Goal: Information Seeking & Learning: Learn about a topic

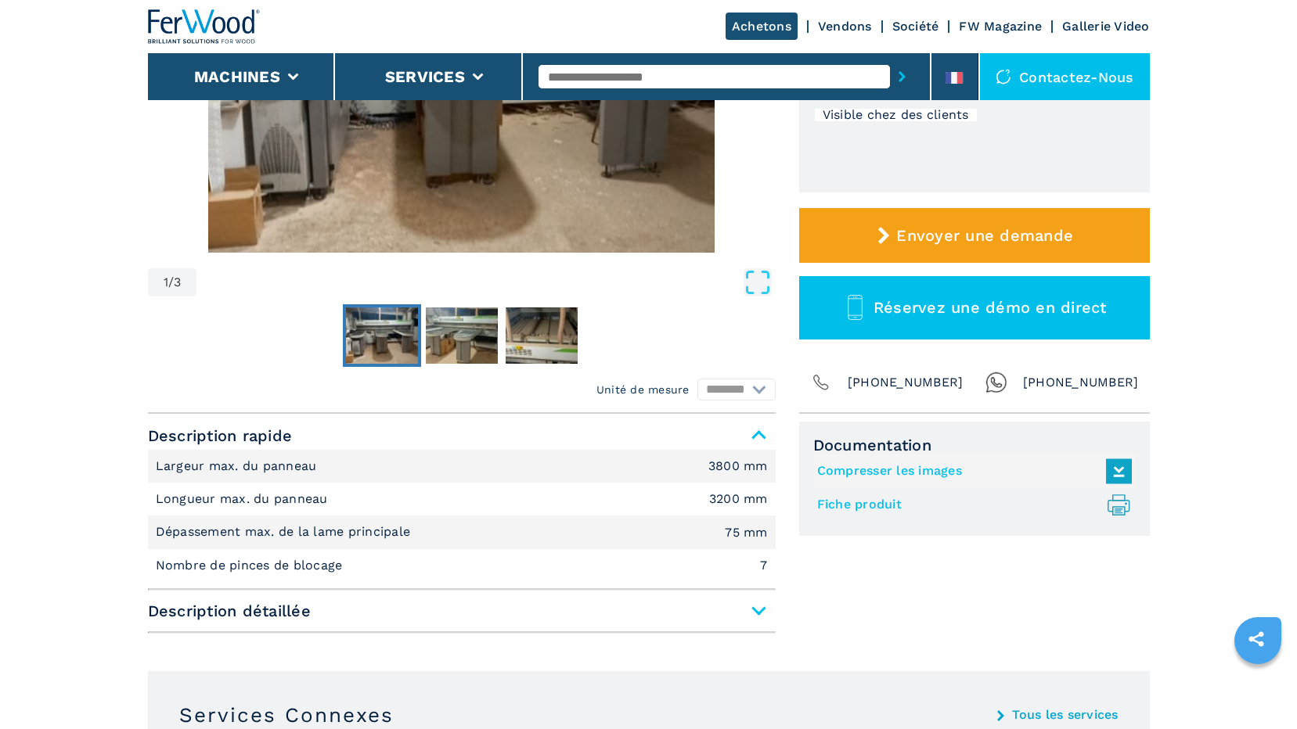
scroll to position [157, 0]
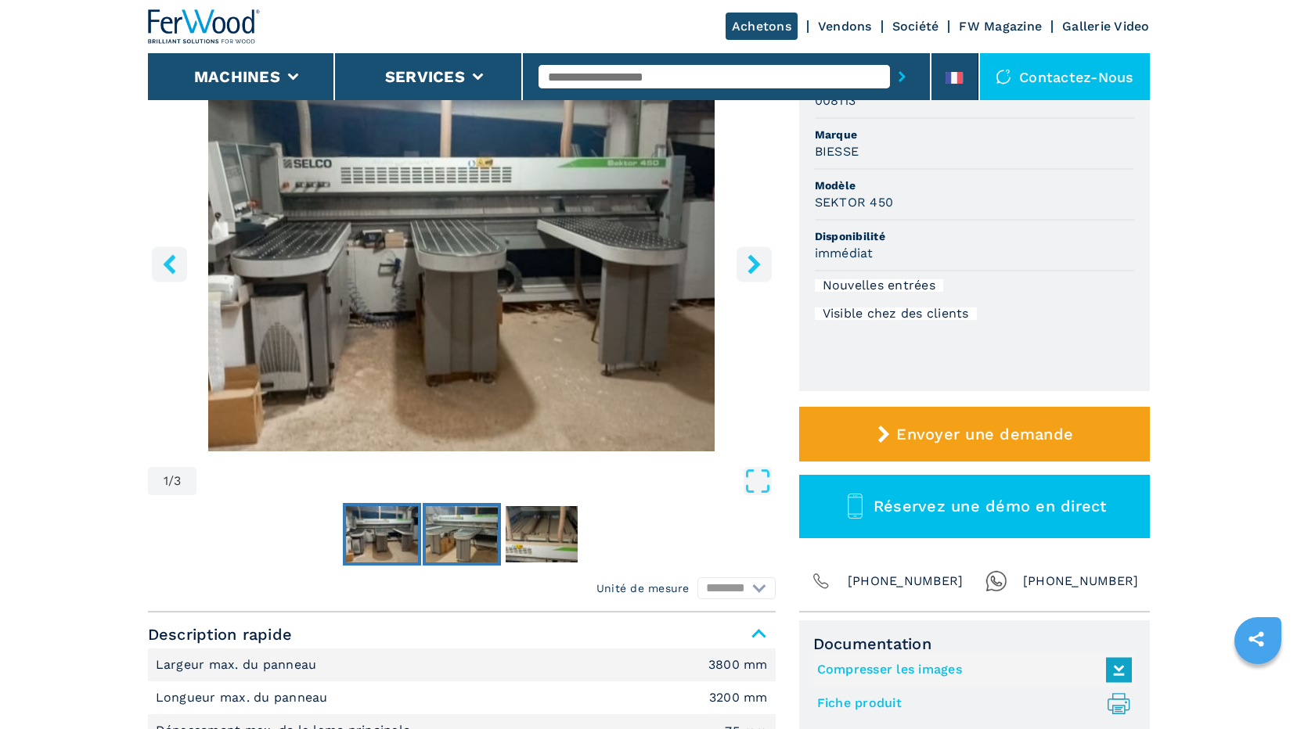
click at [484, 522] on img "Go to Slide 2" at bounding box center [462, 534] width 72 height 56
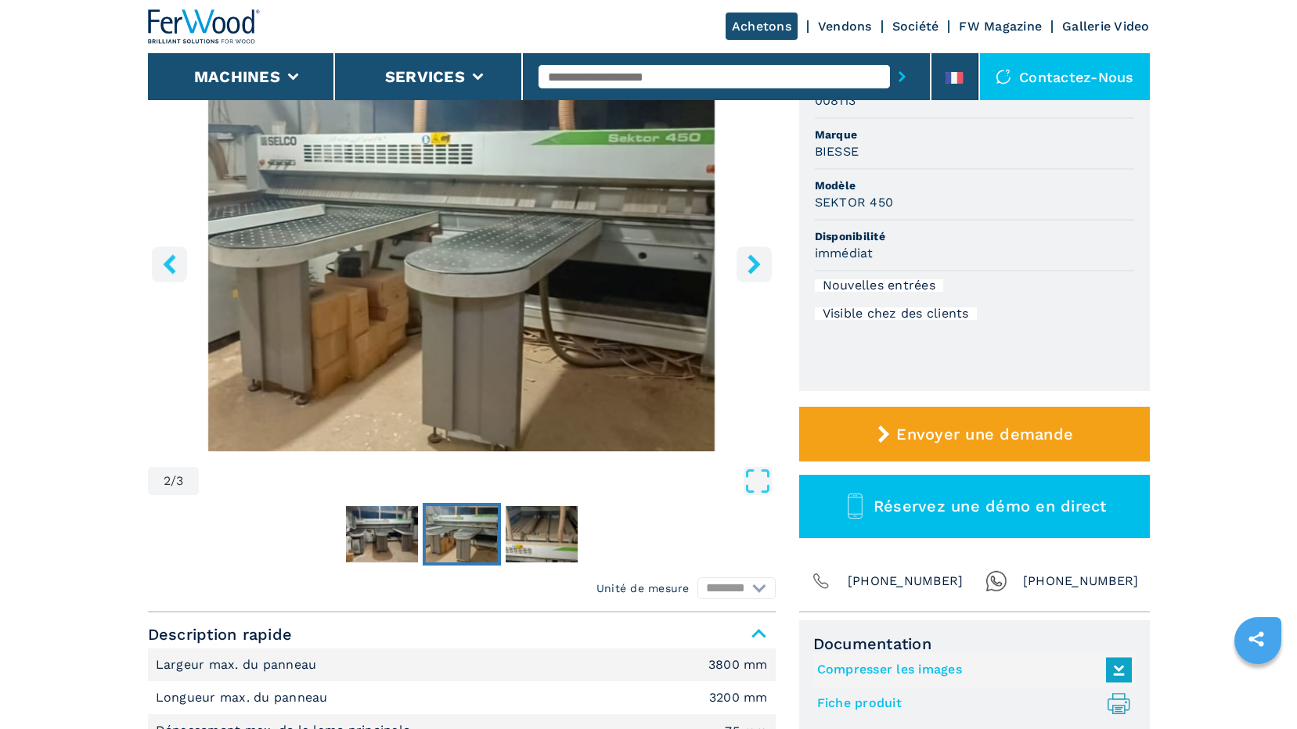
click at [554, 297] on img "Go to Slide 2" at bounding box center [462, 262] width 628 height 380
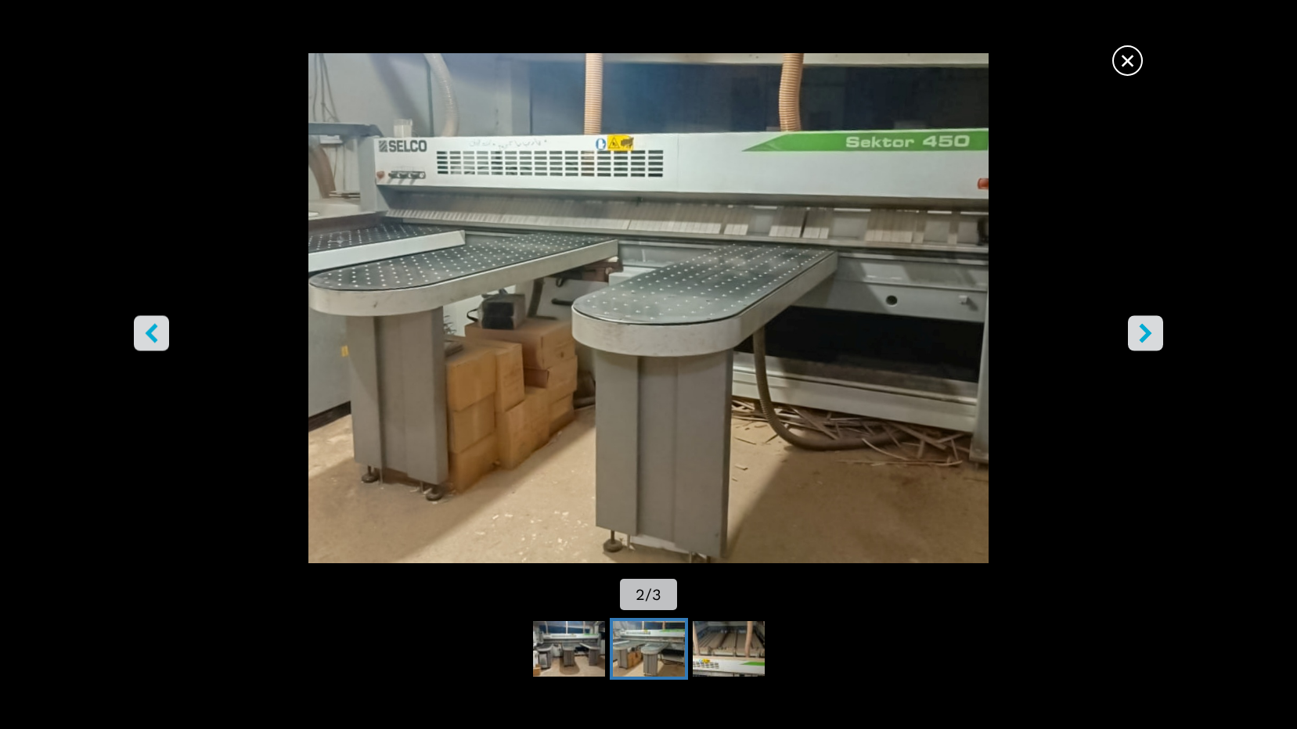
click at [1145, 326] on icon "right-button" at bounding box center [1146, 334] width 20 height 20
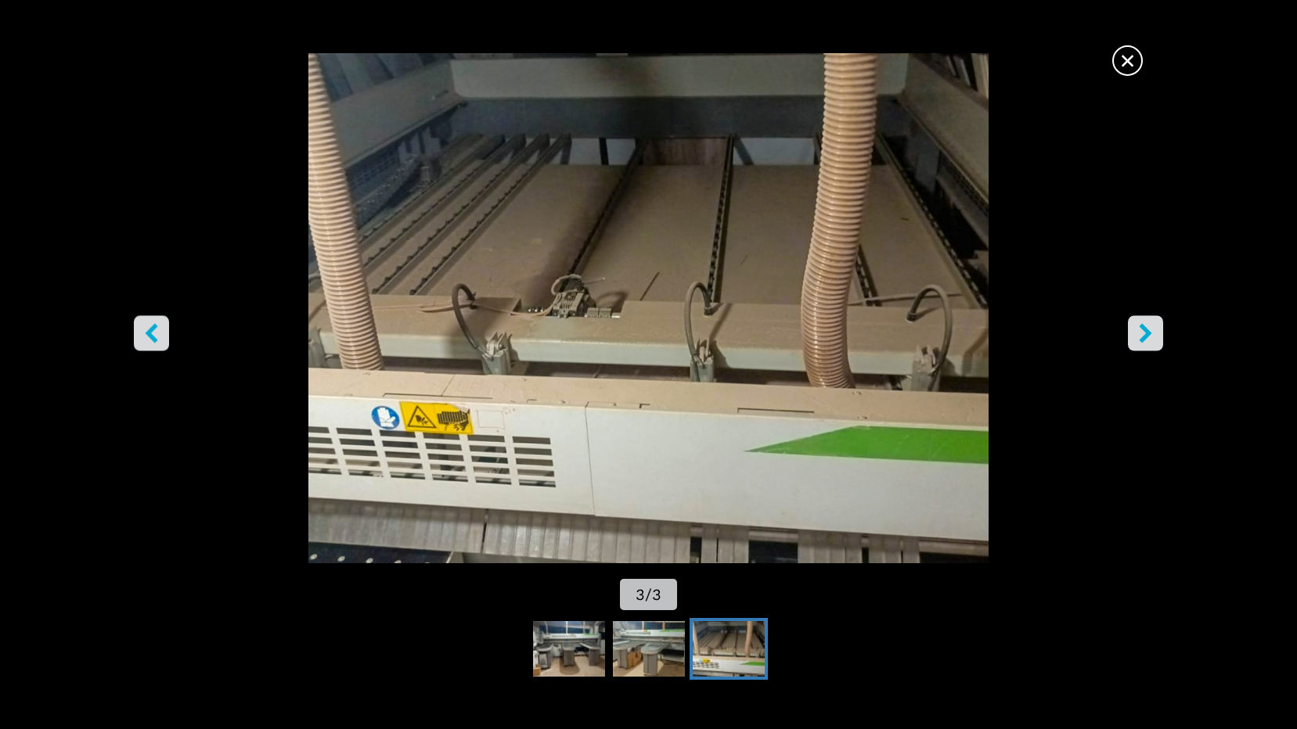
click at [1143, 326] on icon "right-button" at bounding box center [1145, 334] width 13 height 20
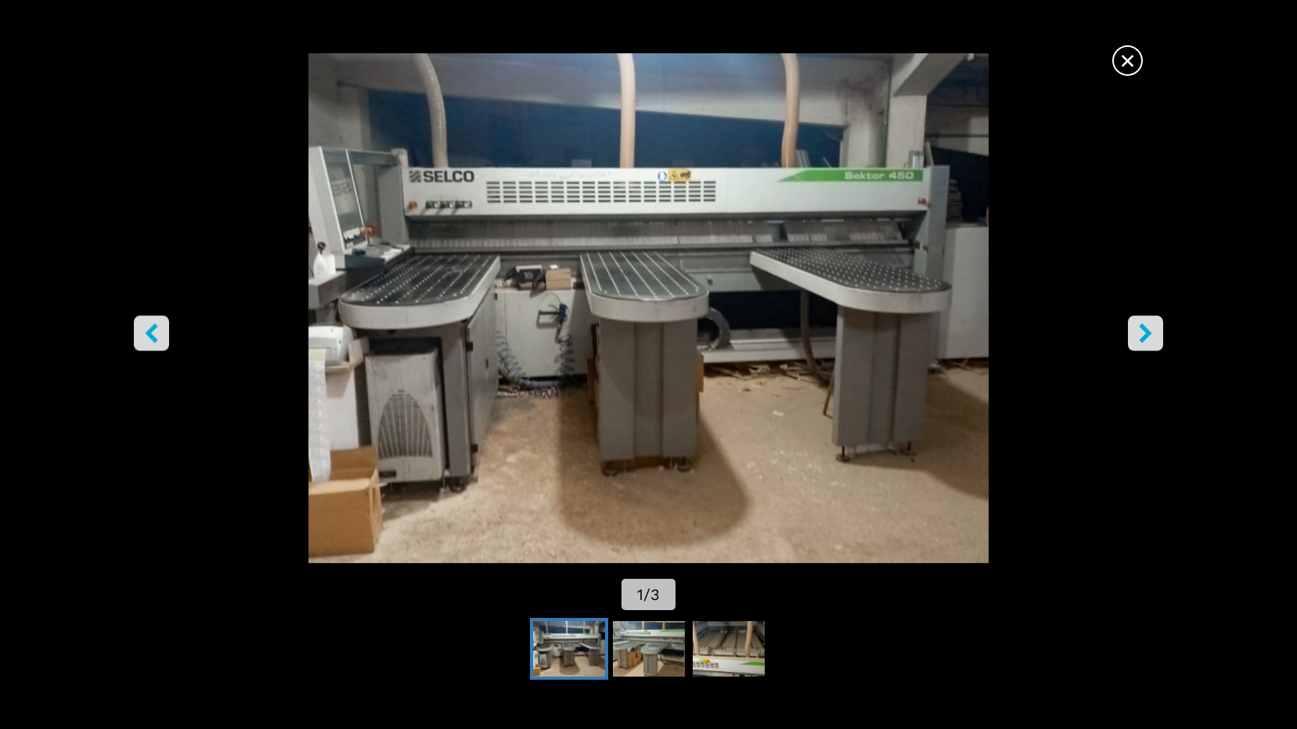
click at [146, 333] on icon "left-button" at bounding box center [151, 334] width 13 height 20
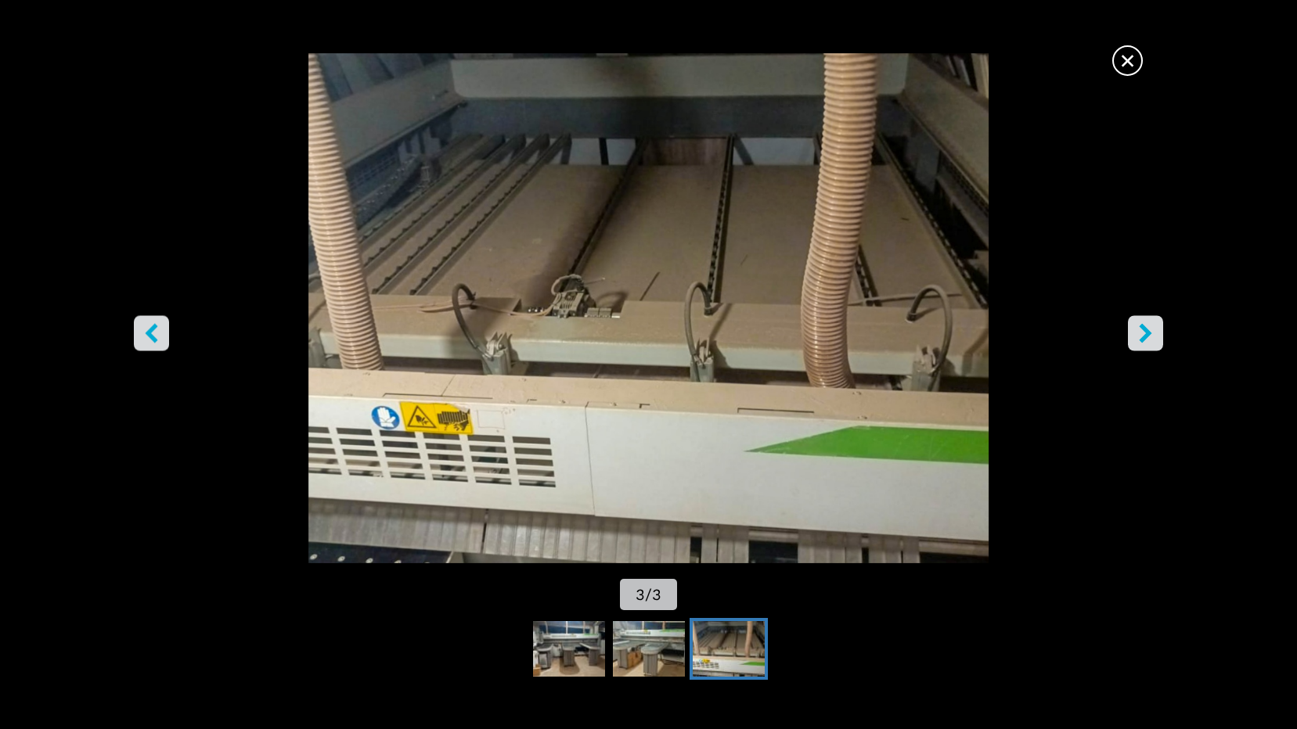
click at [146, 333] on icon "left-button" at bounding box center [151, 334] width 13 height 20
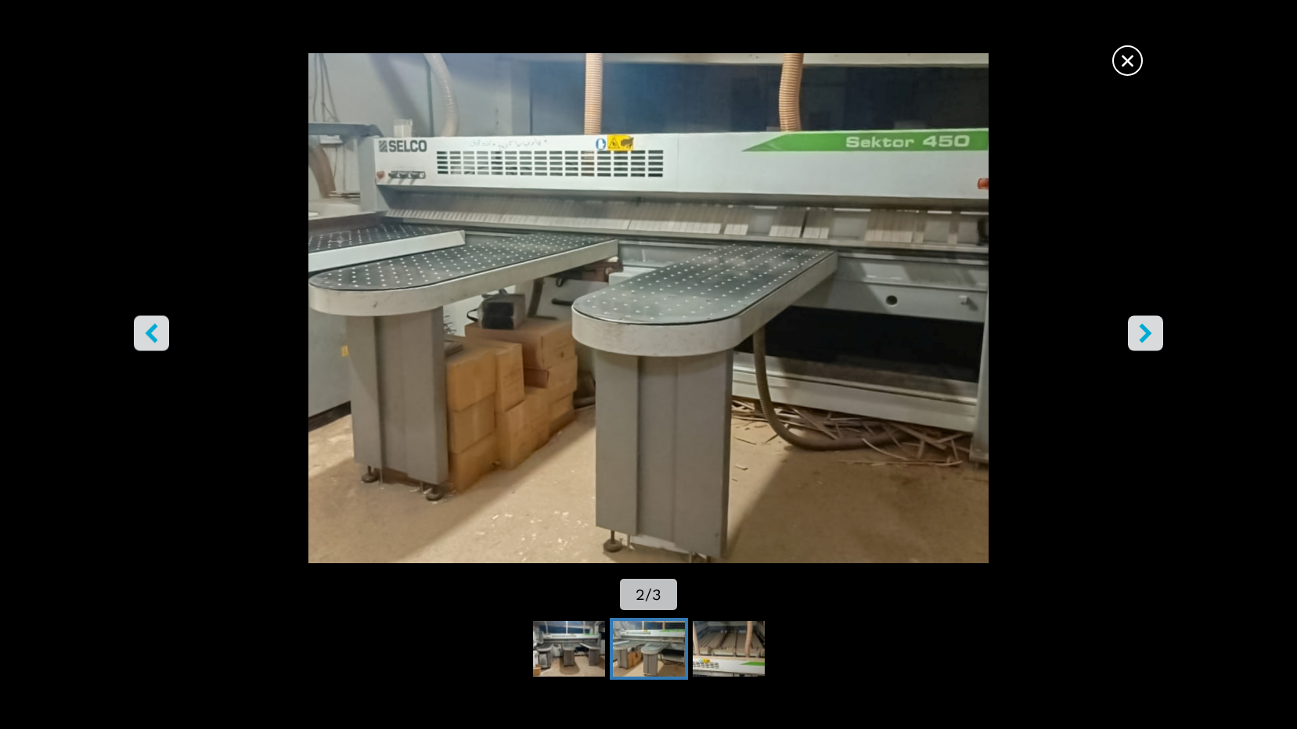
click at [634, 333] on img "Go to Slide 2" at bounding box center [648, 308] width 1167 height 510
click at [158, 339] on icon "left-button" at bounding box center [152, 334] width 20 height 20
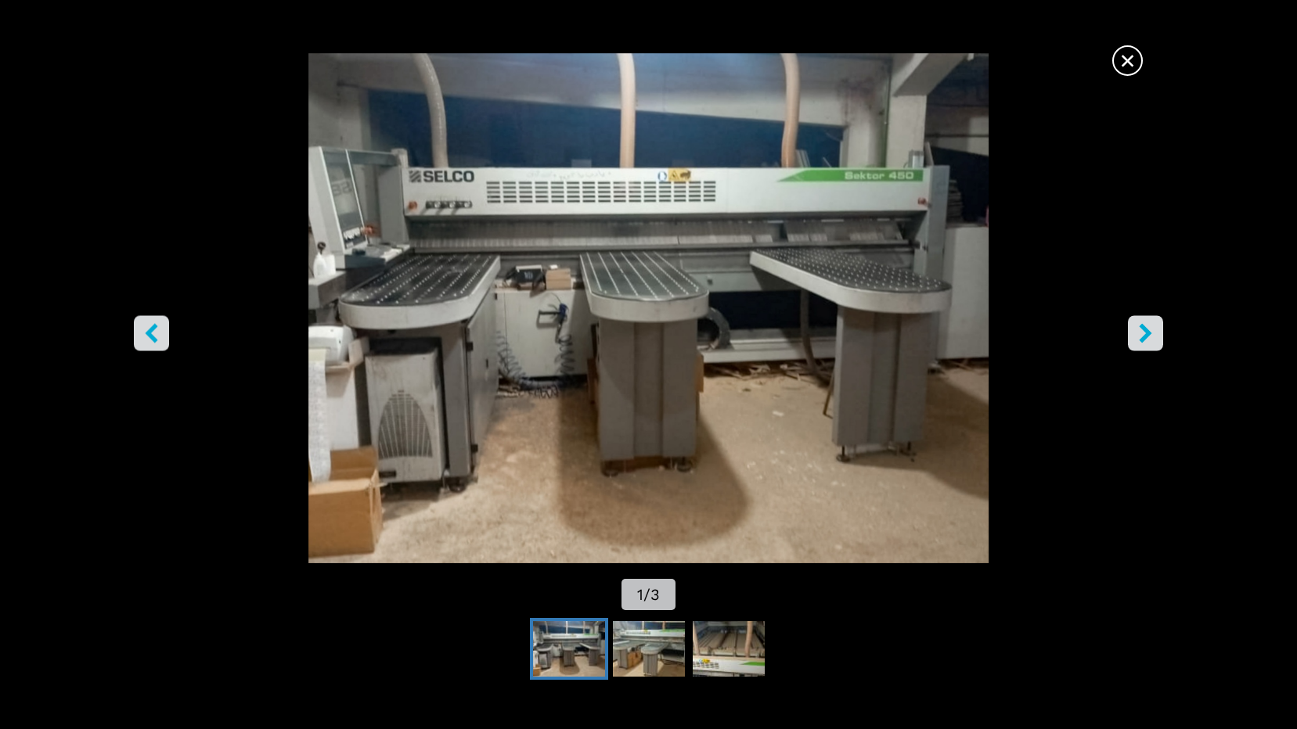
scroll to position [0, 0]
click at [610, 354] on img "Go to Slide 1" at bounding box center [648, 308] width 1167 height 510
click at [1123, 60] on span "×" at bounding box center [1127, 57] width 27 height 27
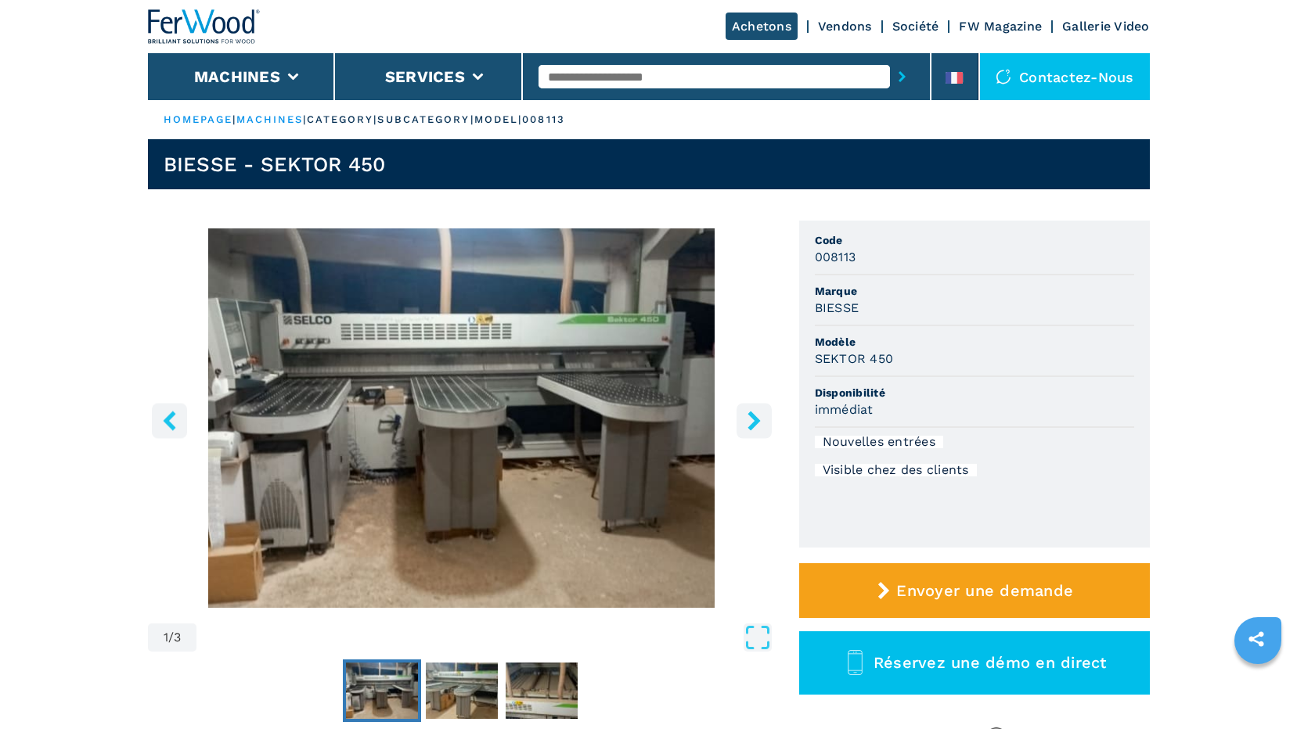
click at [753, 423] on icon "right-button" at bounding box center [753, 421] width 13 height 20
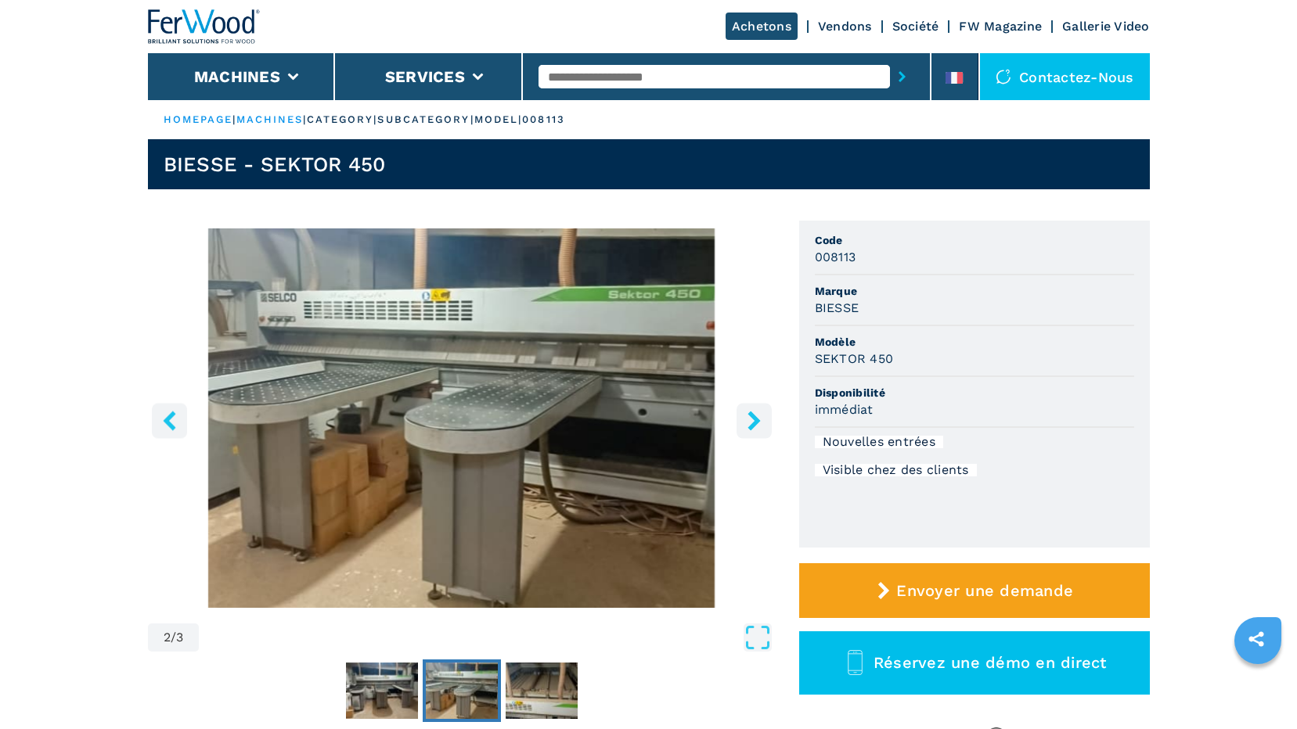
click at [754, 423] on icon "right-button" at bounding box center [753, 421] width 13 height 20
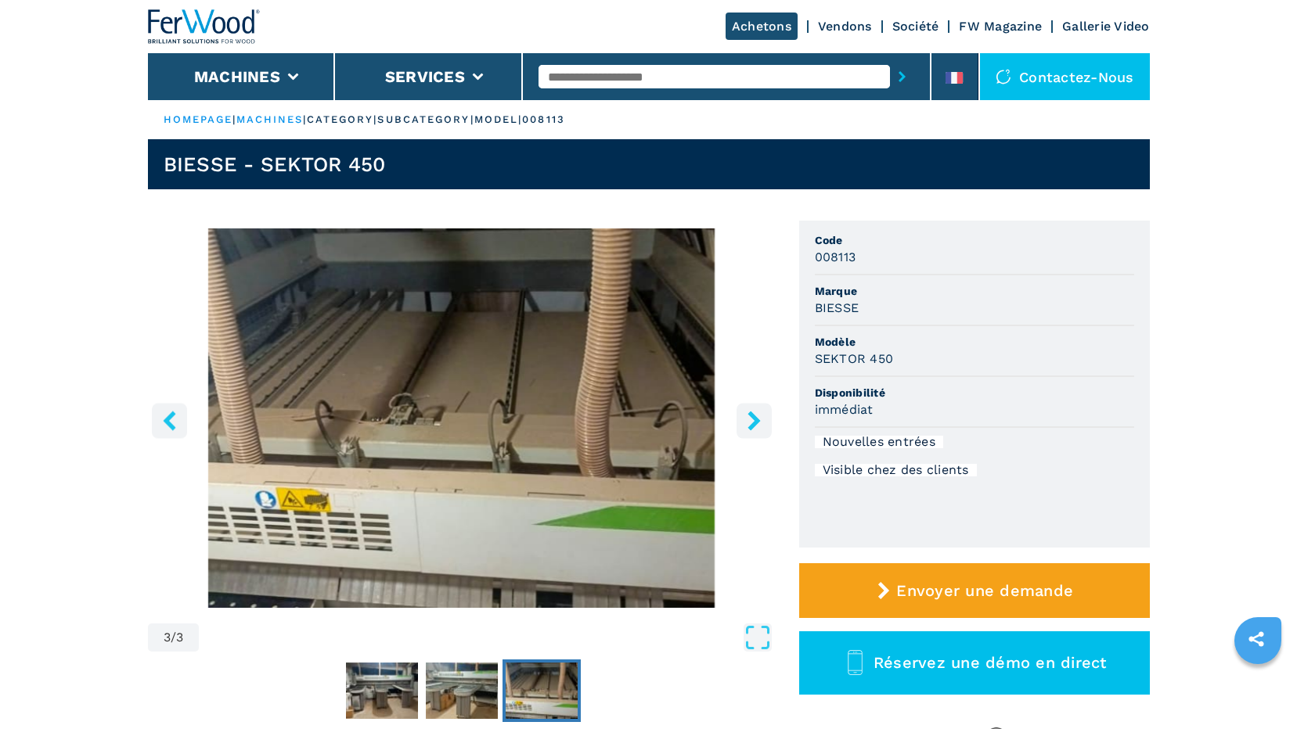
click at [754, 423] on icon "right-button" at bounding box center [753, 421] width 13 height 20
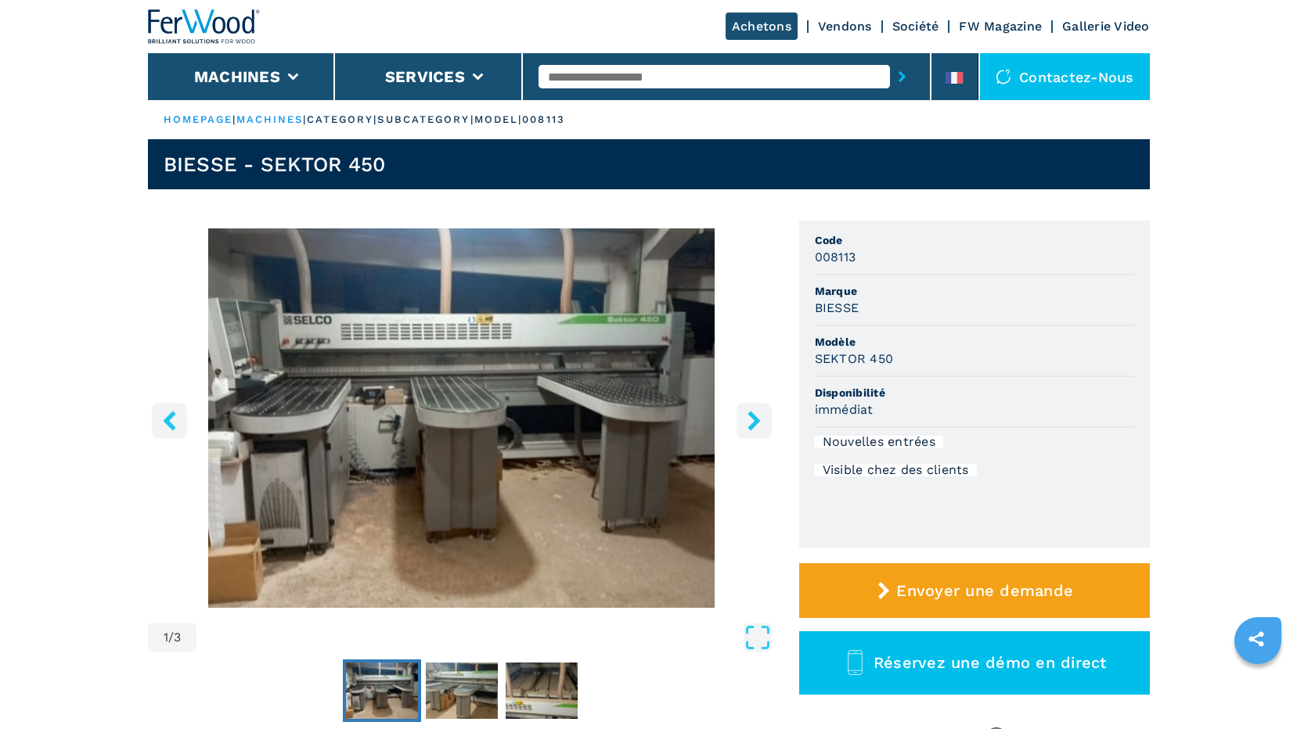
click at [754, 423] on icon "right-button" at bounding box center [753, 421] width 13 height 20
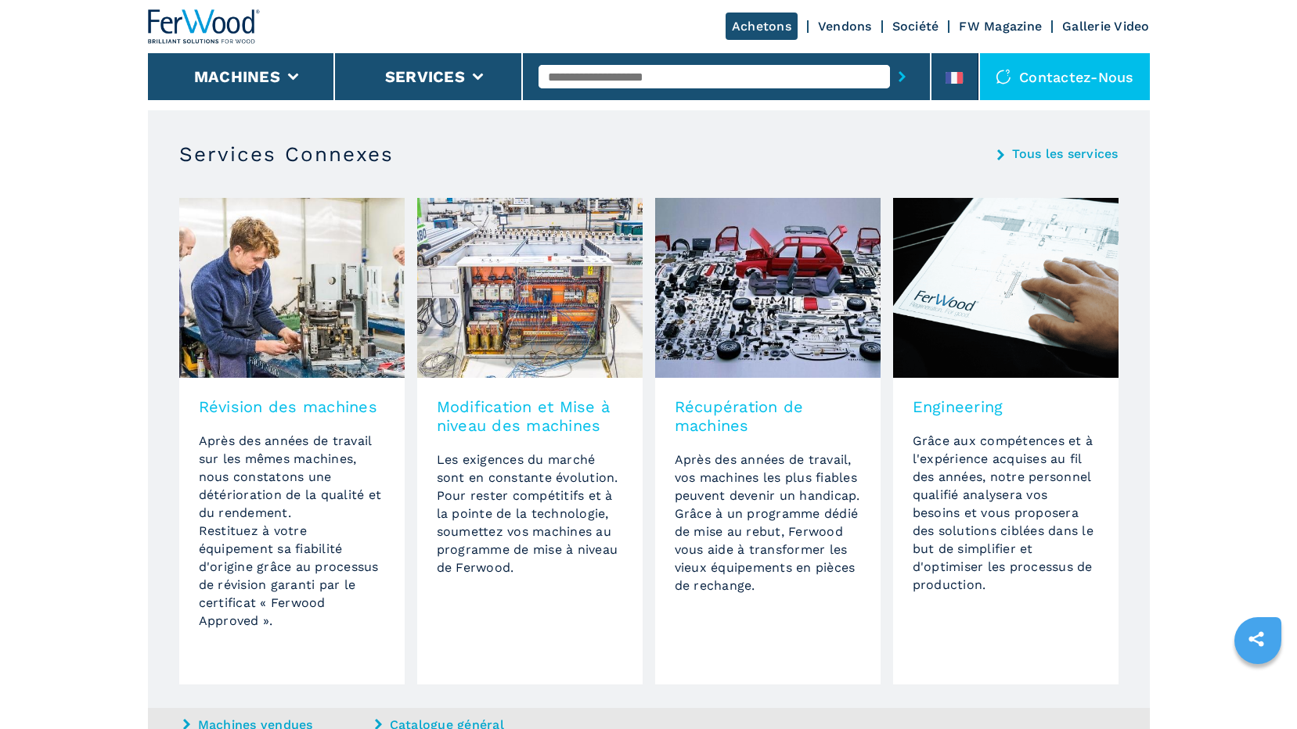
scroll to position [916, 0]
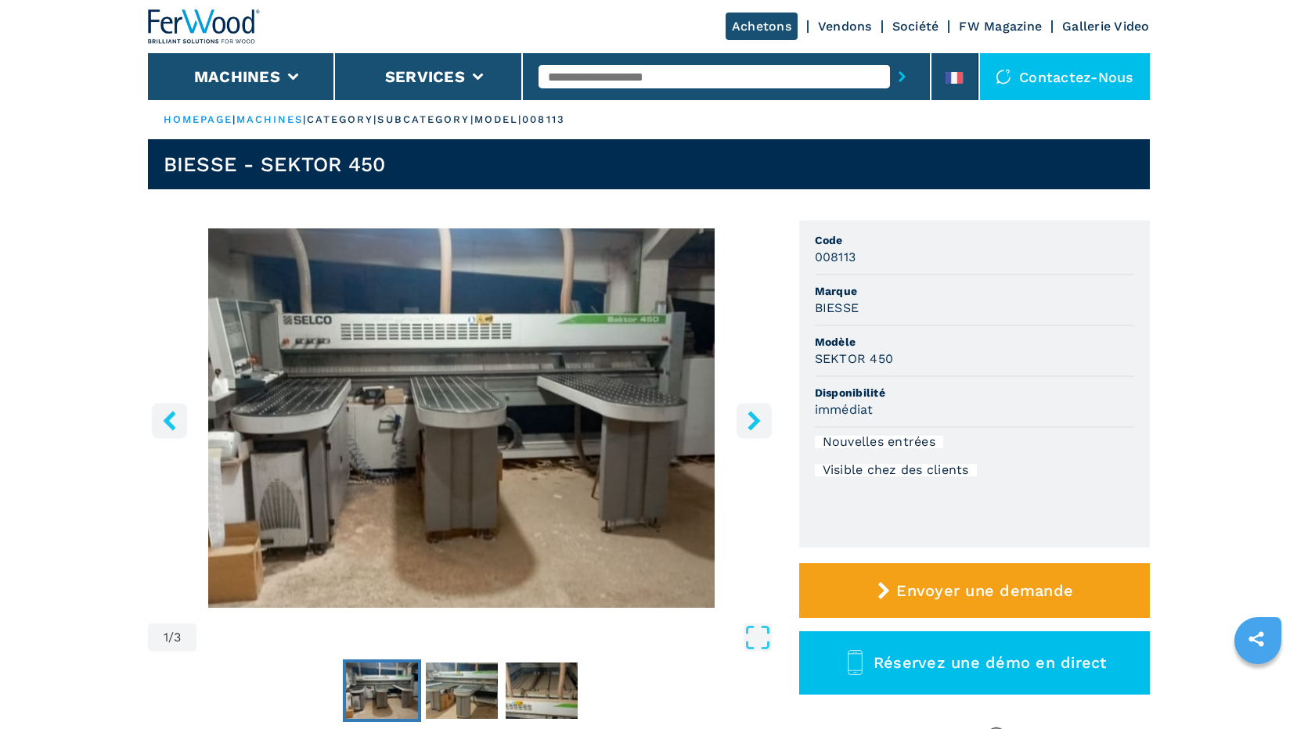
click at [757, 423] on icon "right-button" at bounding box center [753, 421] width 13 height 20
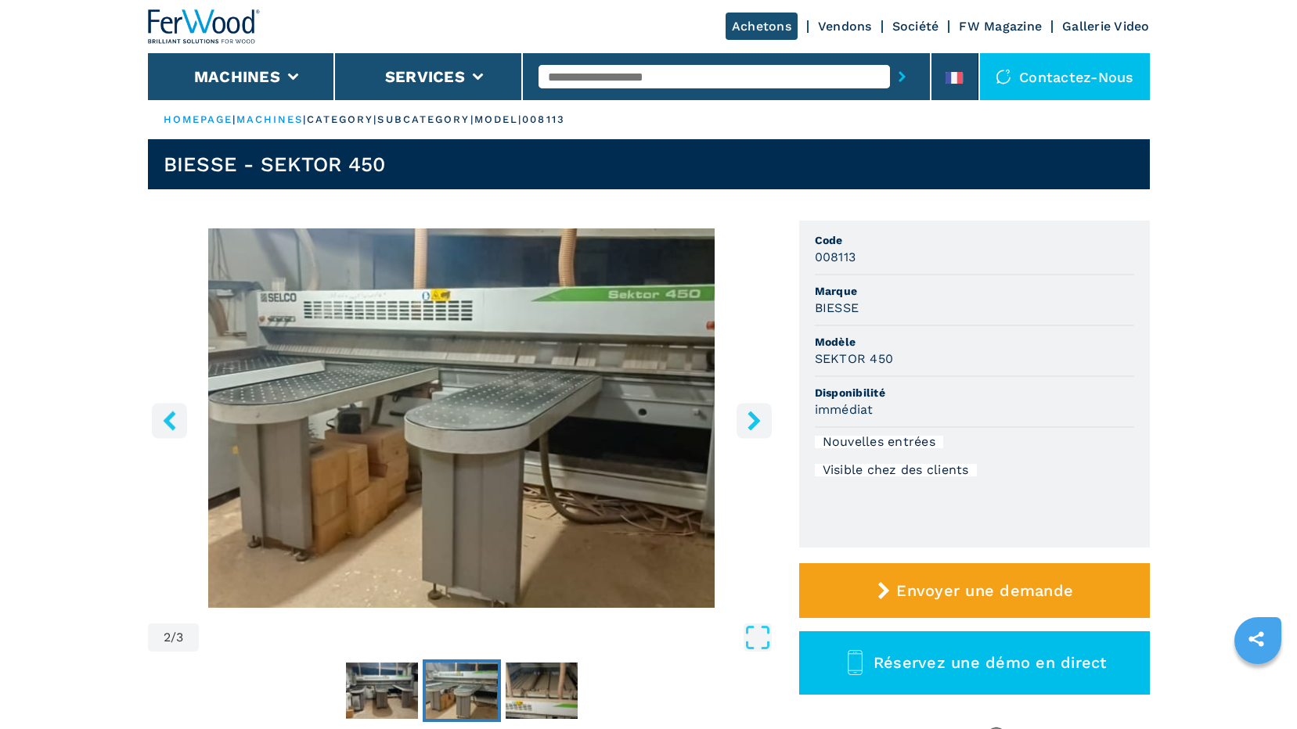
click at [757, 423] on icon "right-button" at bounding box center [753, 421] width 13 height 20
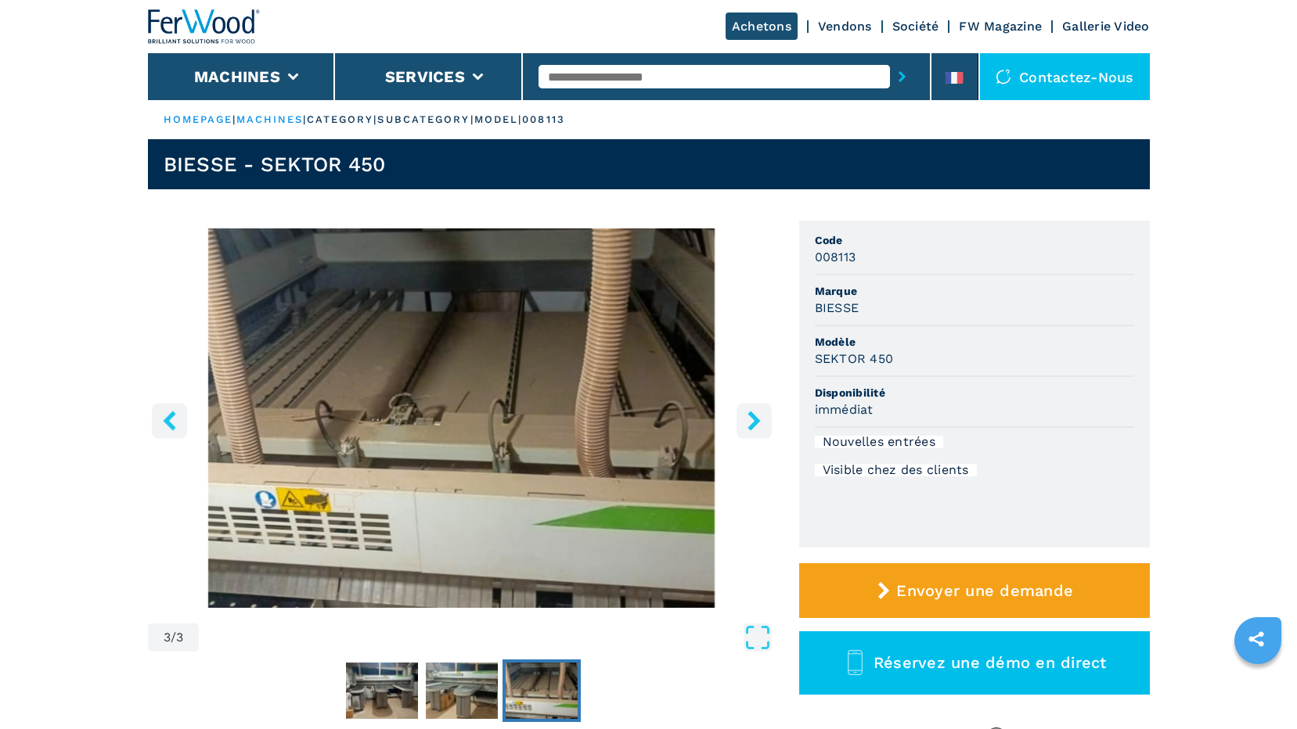
click at [172, 424] on icon "left-button" at bounding box center [170, 421] width 20 height 20
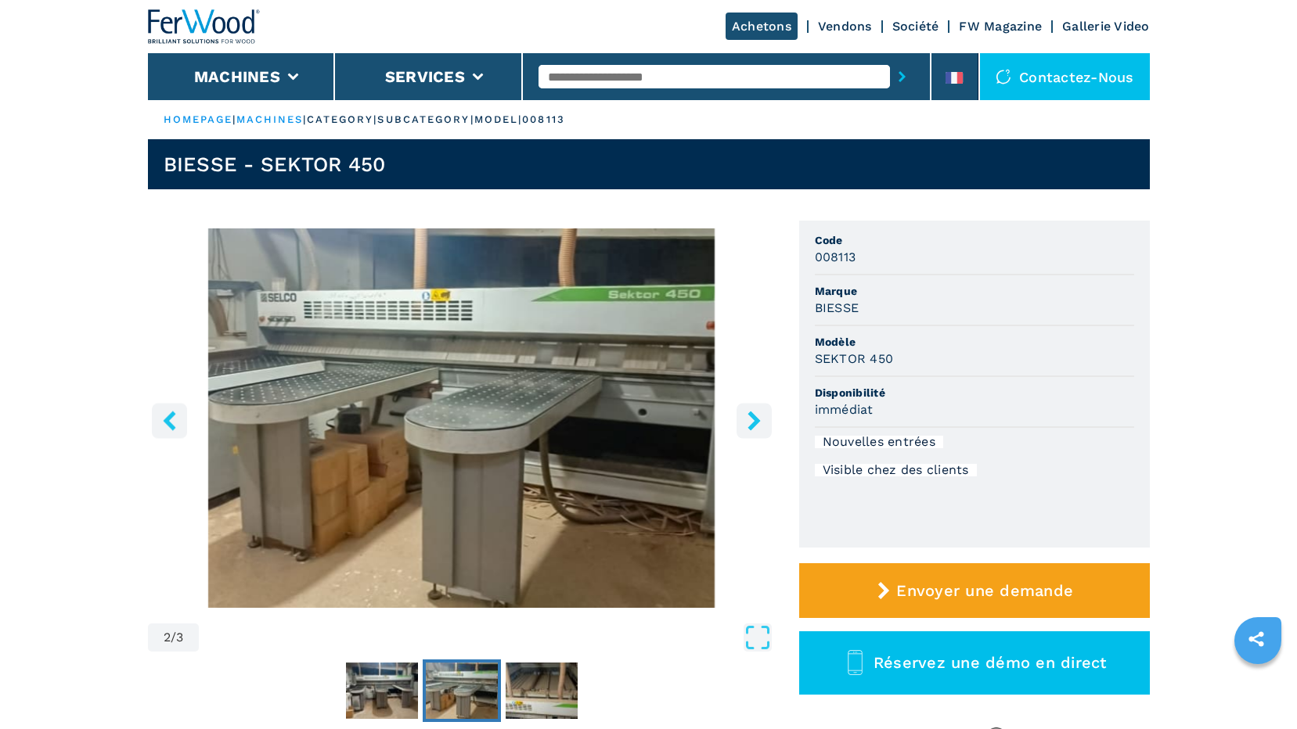
click at [174, 423] on icon "left-button" at bounding box center [170, 421] width 20 height 20
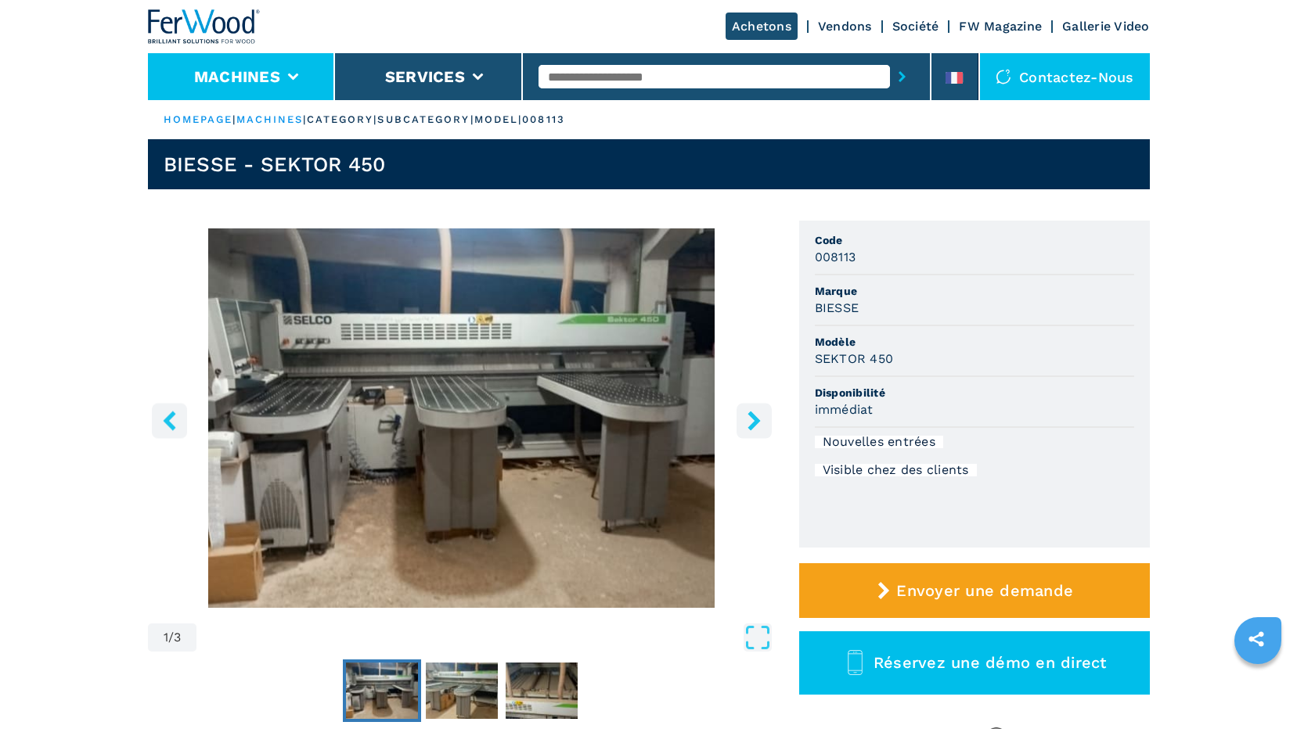
click at [283, 77] on li "Machines" at bounding box center [242, 76] width 188 height 47
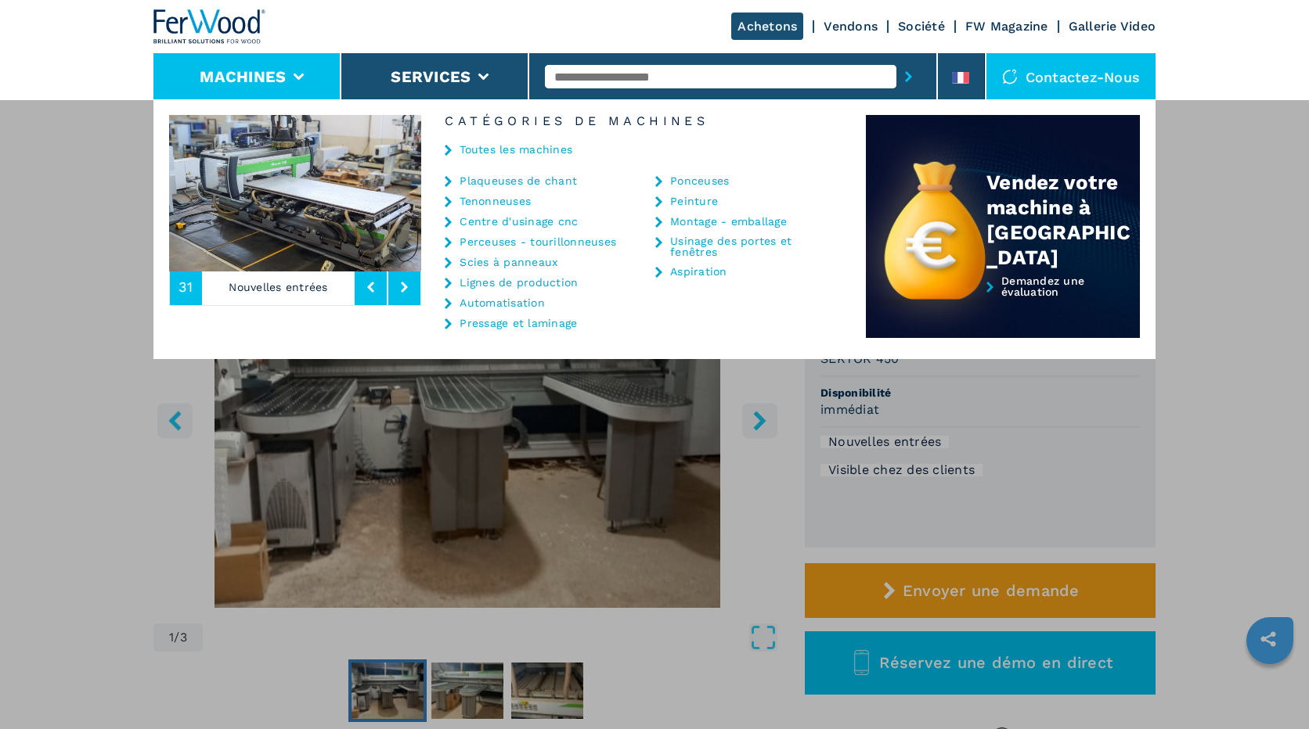
click at [502, 146] on link "Toutes les machines" at bounding box center [515, 149] width 113 height 11
click at [531, 152] on link "Toutes les machines" at bounding box center [515, 149] width 113 height 11
click at [932, 21] on link "Société" at bounding box center [921, 26] width 47 height 15
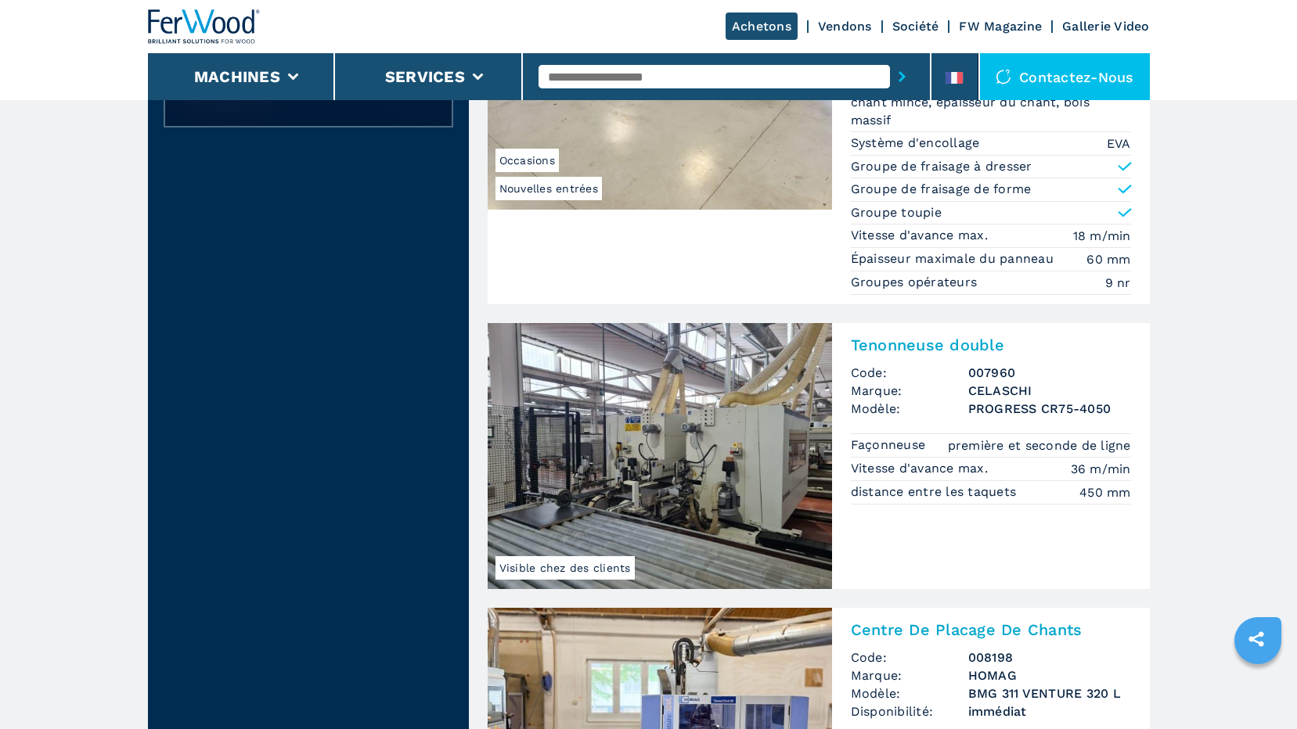
scroll to position [463, 0]
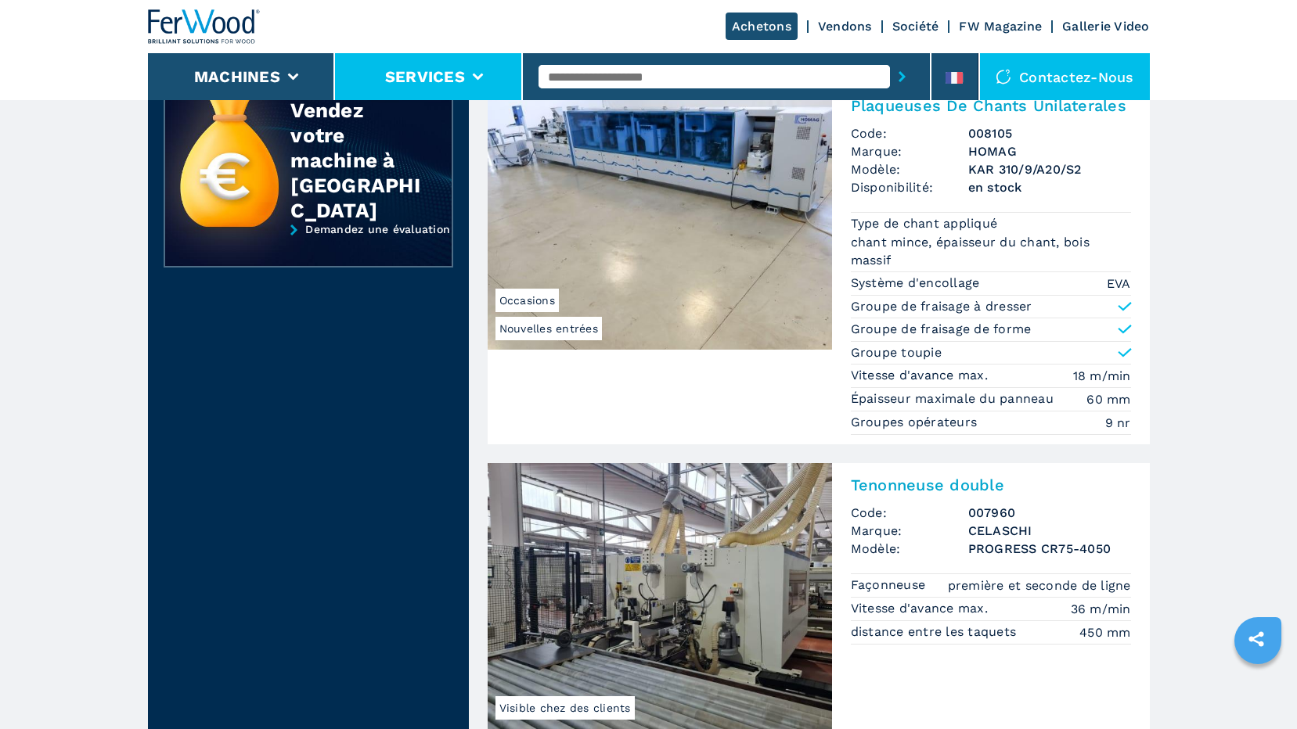
click at [481, 69] on li "Services" at bounding box center [429, 76] width 188 height 47
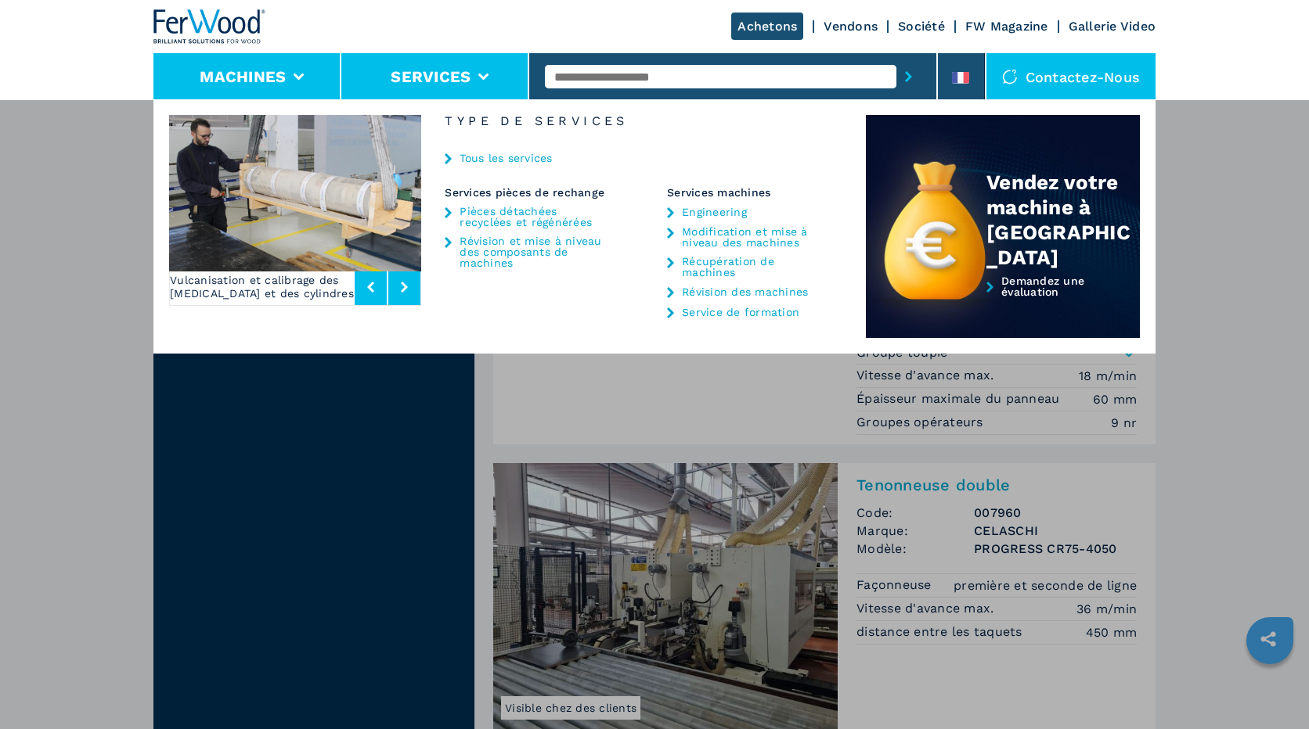
click at [285, 82] on button "Machines" at bounding box center [243, 76] width 86 height 19
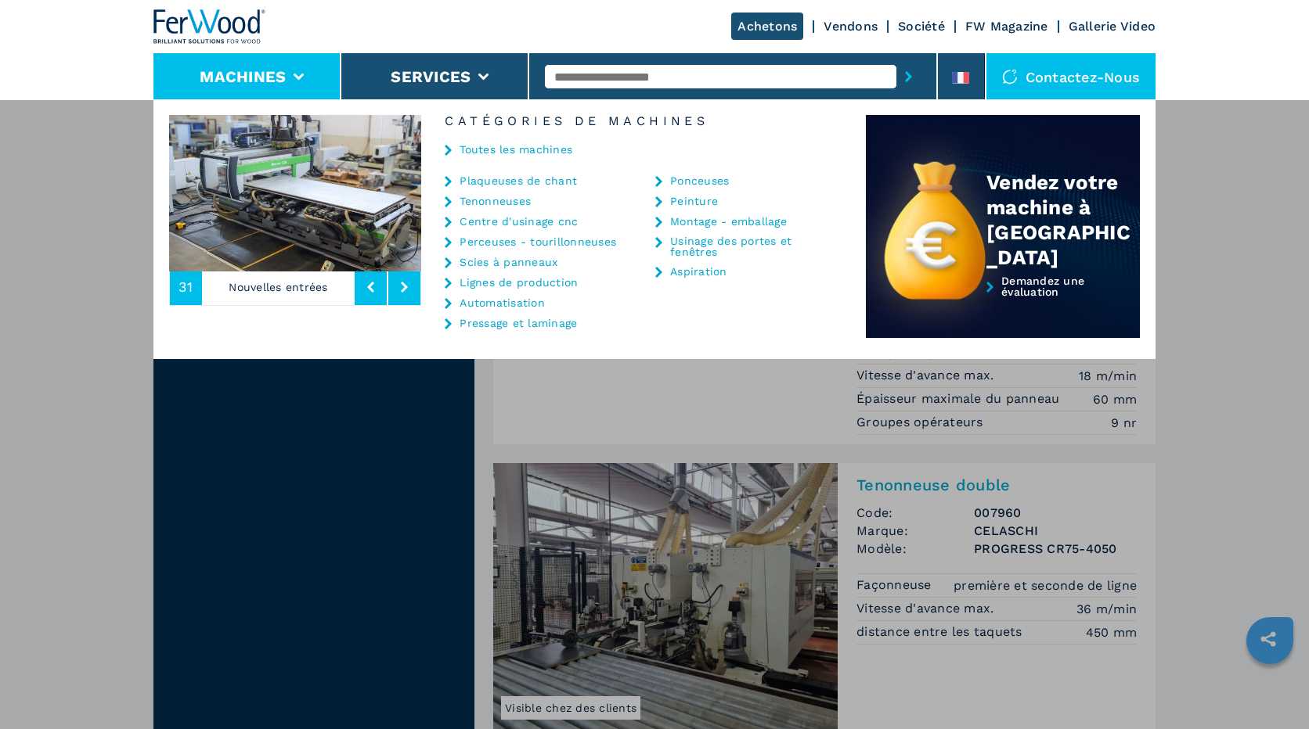
click at [286, 74] on li "Machines" at bounding box center [247, 76] width 188 height 47
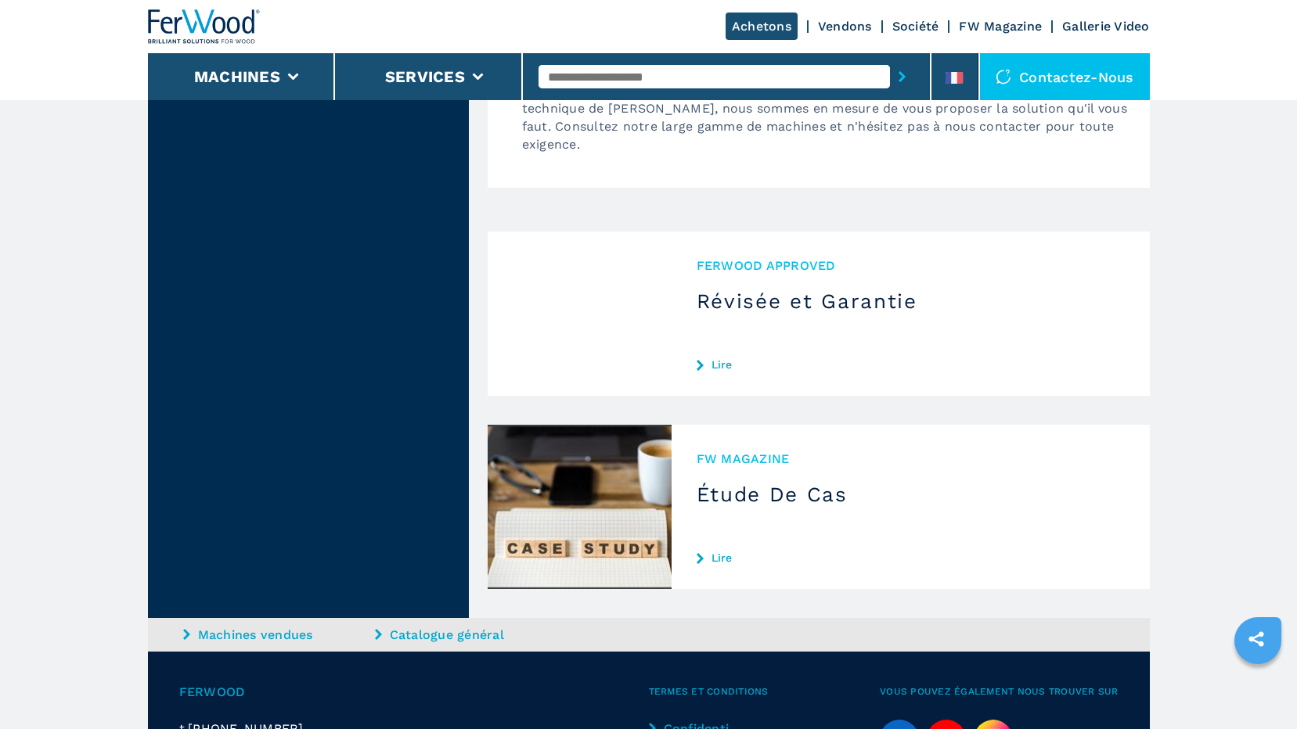
scroll to position [4376, 0]
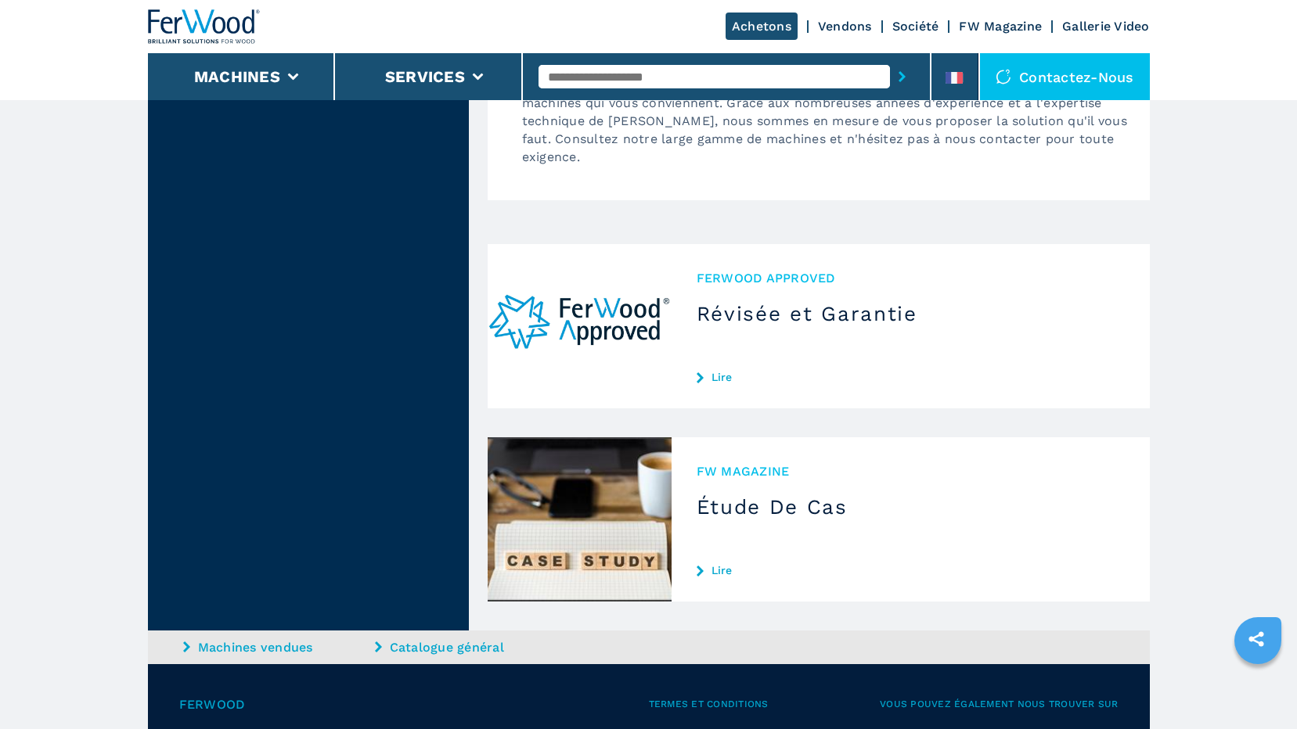
click at [768, 275] on span "Ferwood Approved" at bounding box center [911, 278] width 428 height 18
click at [713, 376] on link "Lire" at bounding box center [911, 377] width 428 height 13
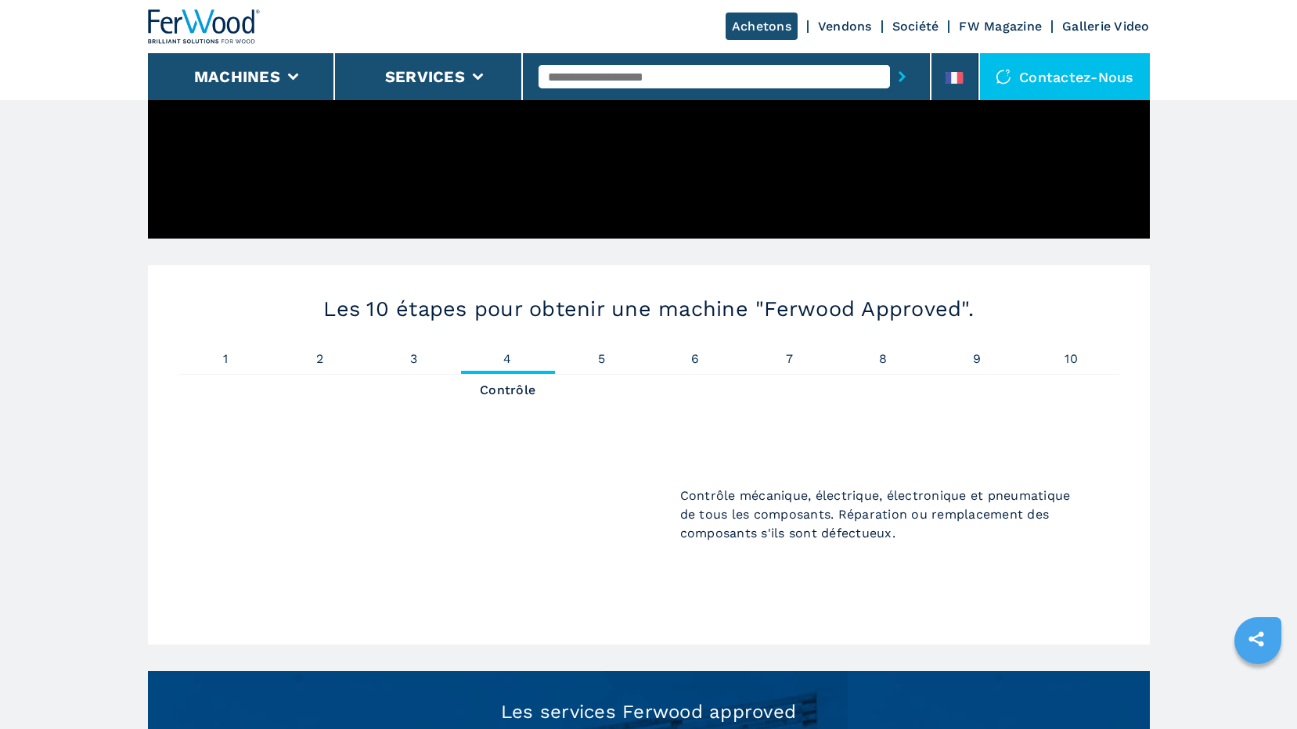
scroll to position [470, 0]
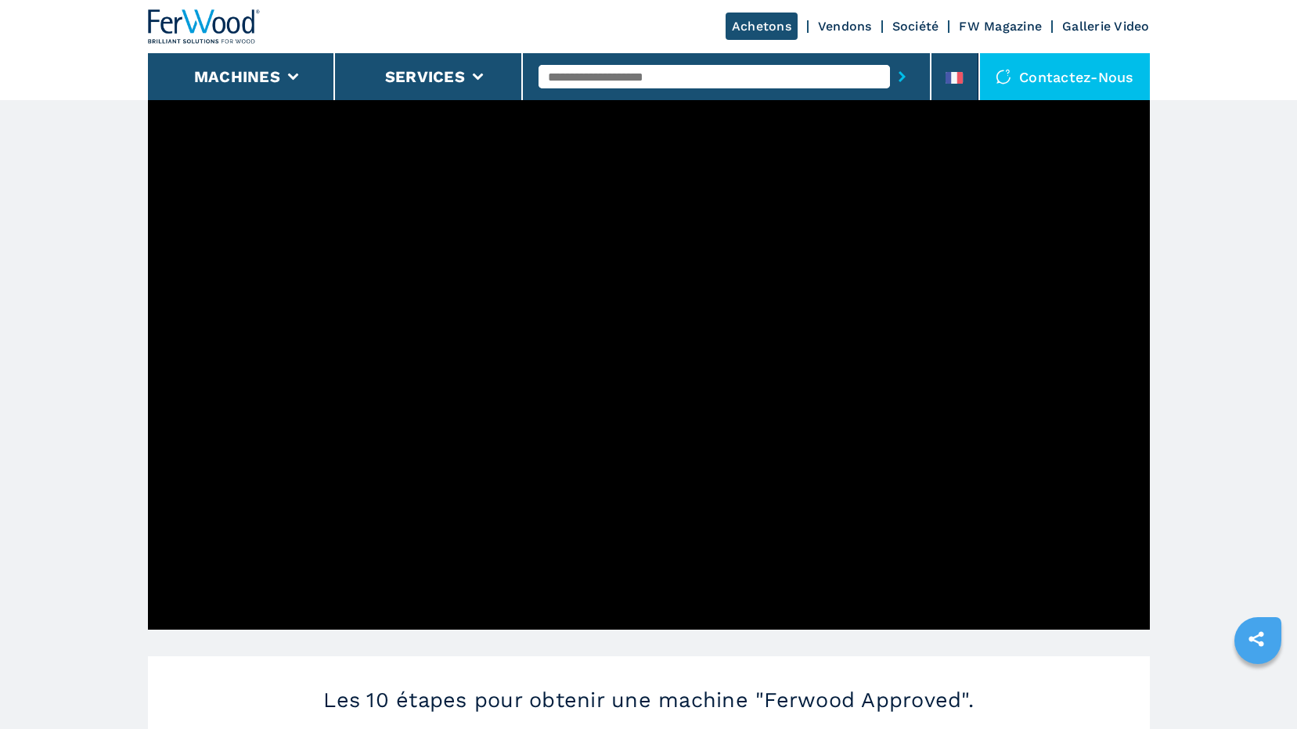
click at [1053, 74] on div "Contactez-nous" at bounding box center [1065, 76] width 170 height 47
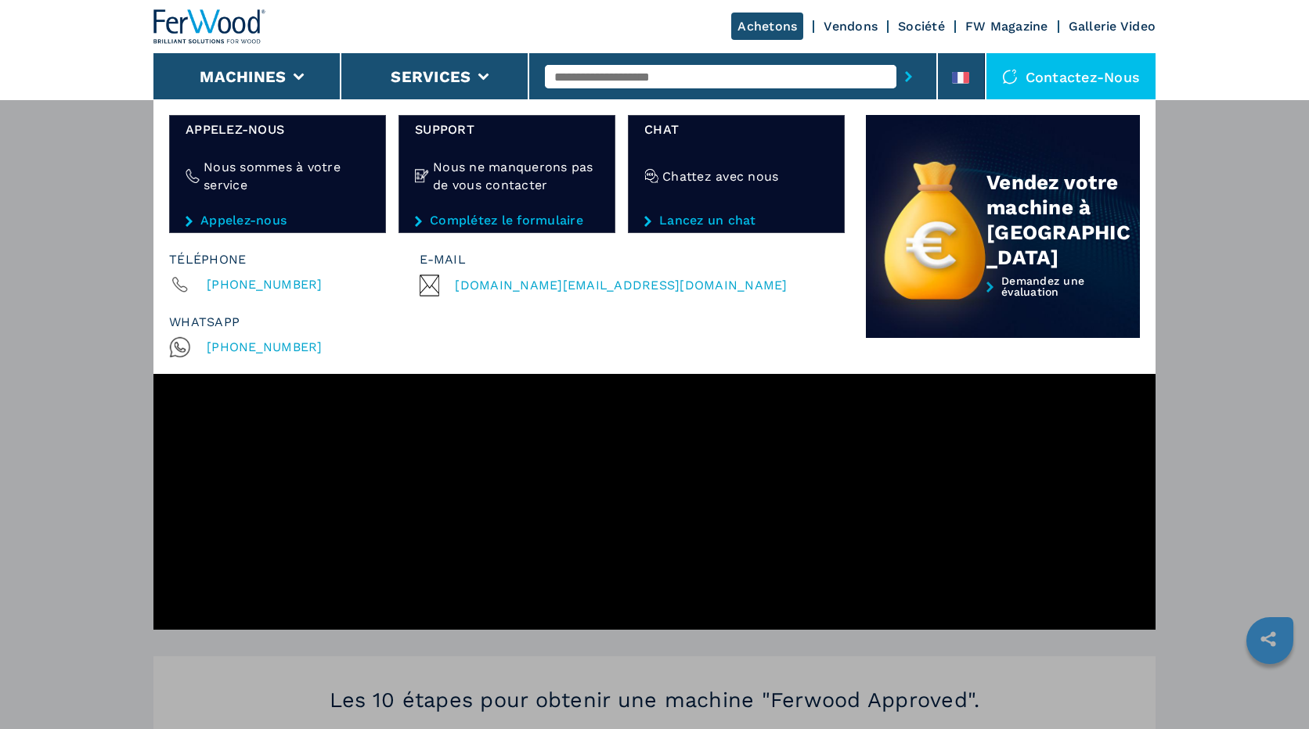
click at [249, 171] on h4 "Nous sommes à votre service" at bounding box center [286, 176] width 166 height 36
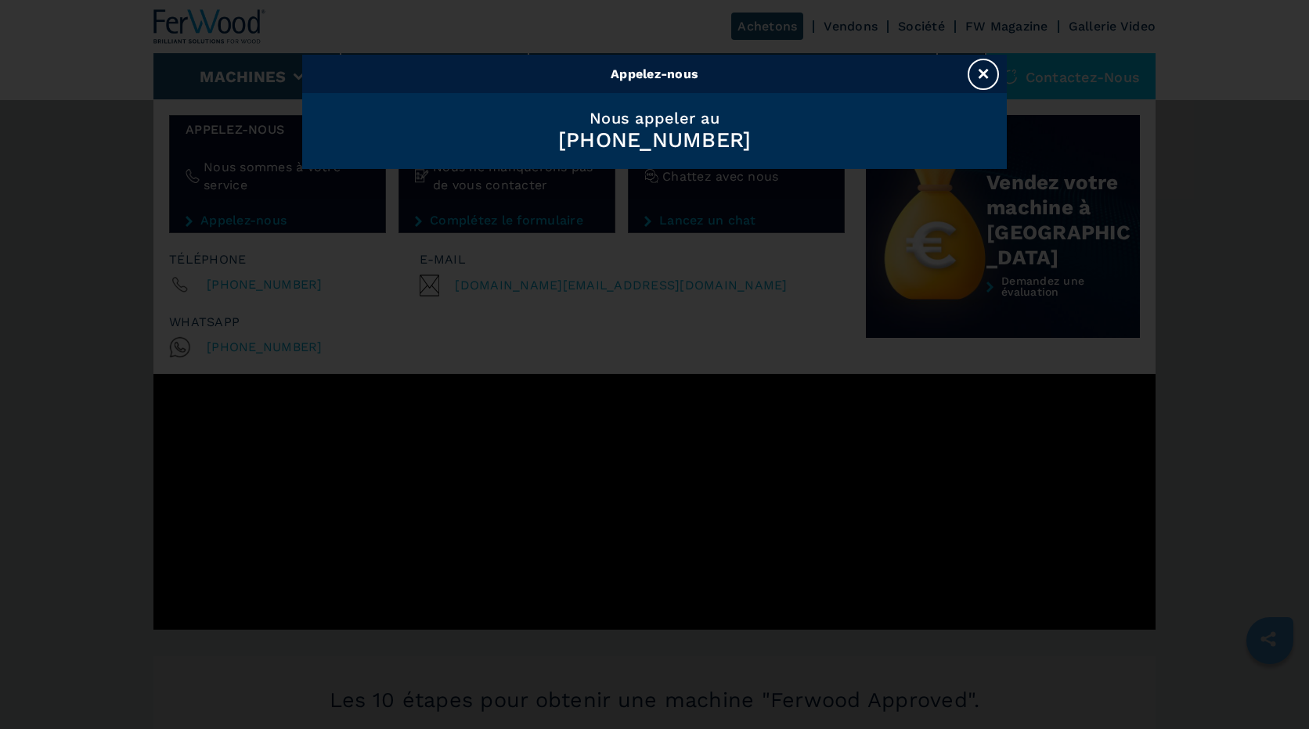
click at [985, 70] on button "×" at bounding box center [982, 74] width 31 height 31
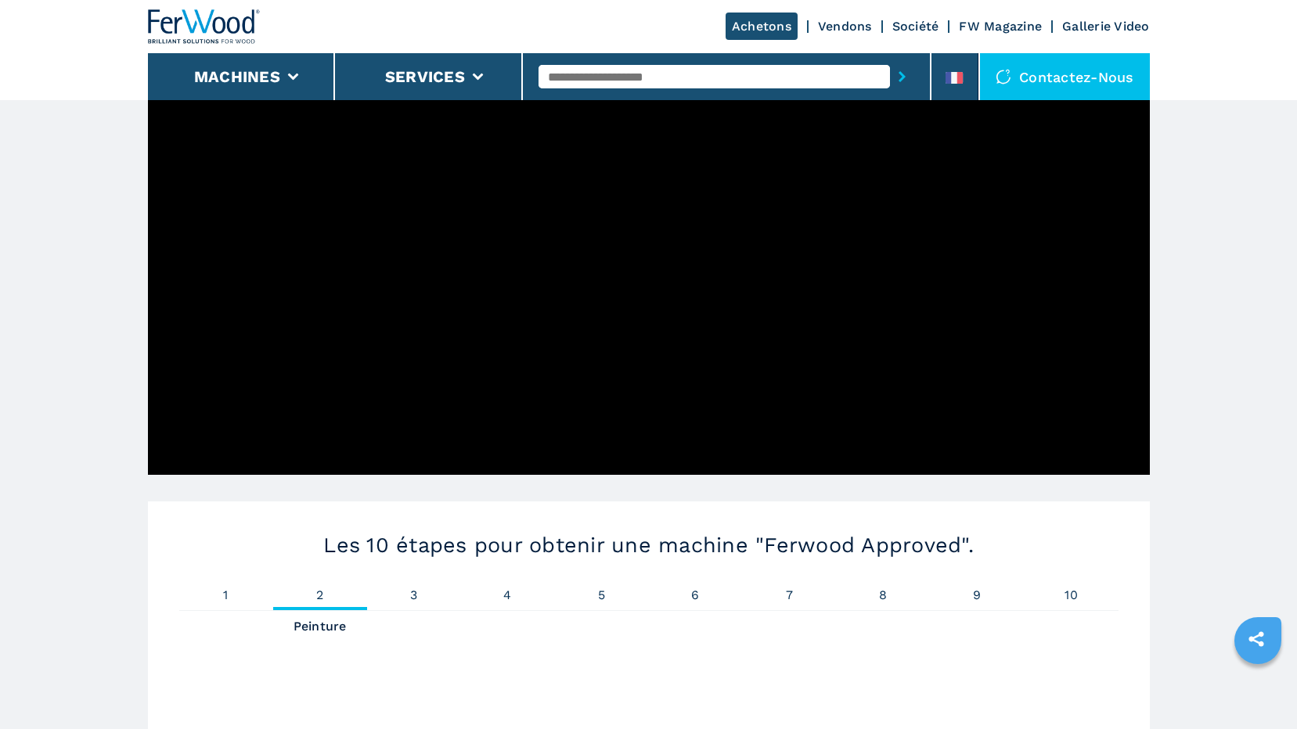
scroll to position [861, 0]
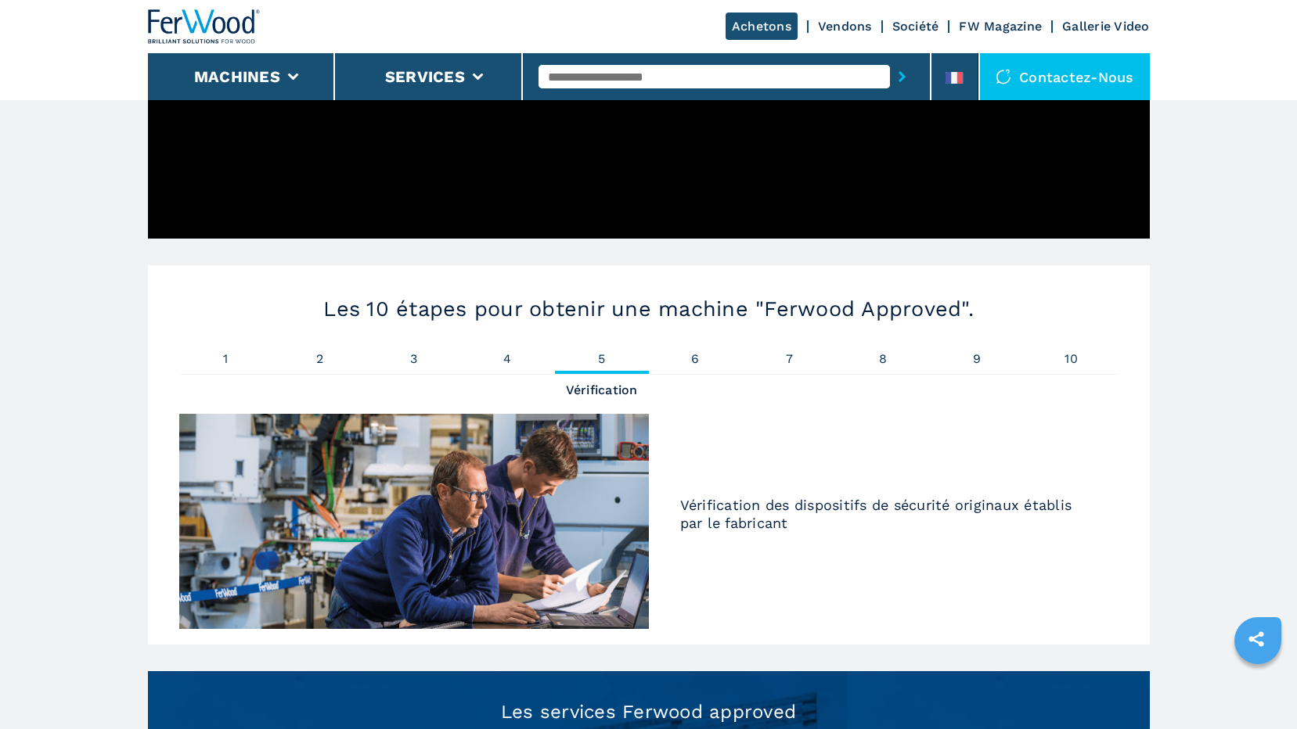
click at [1130, 77] on div "Contactez-nous" at bounding box center [1065, 76] width 170 height 47
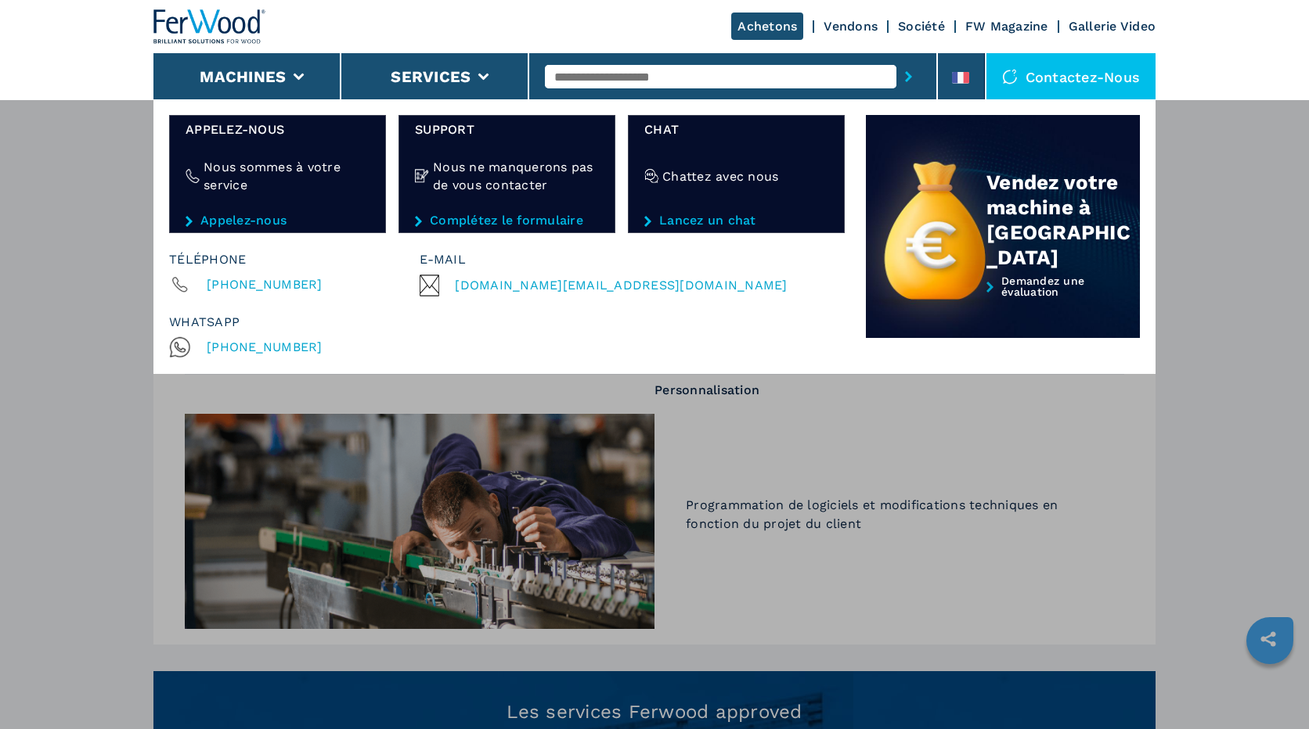
click at [1035, 75] on div "Contactez-nous" at bounding box center [1071, 76] width 170 height 47
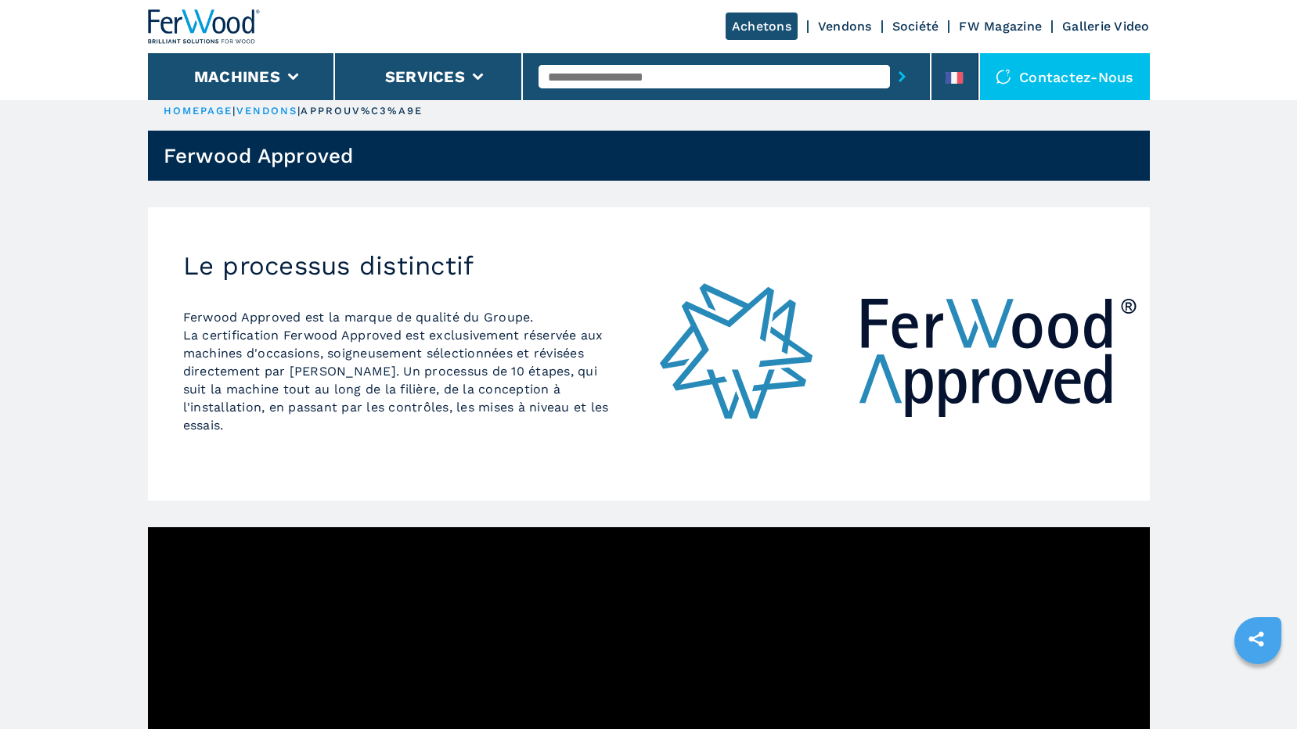
scroll to position [0, 0]
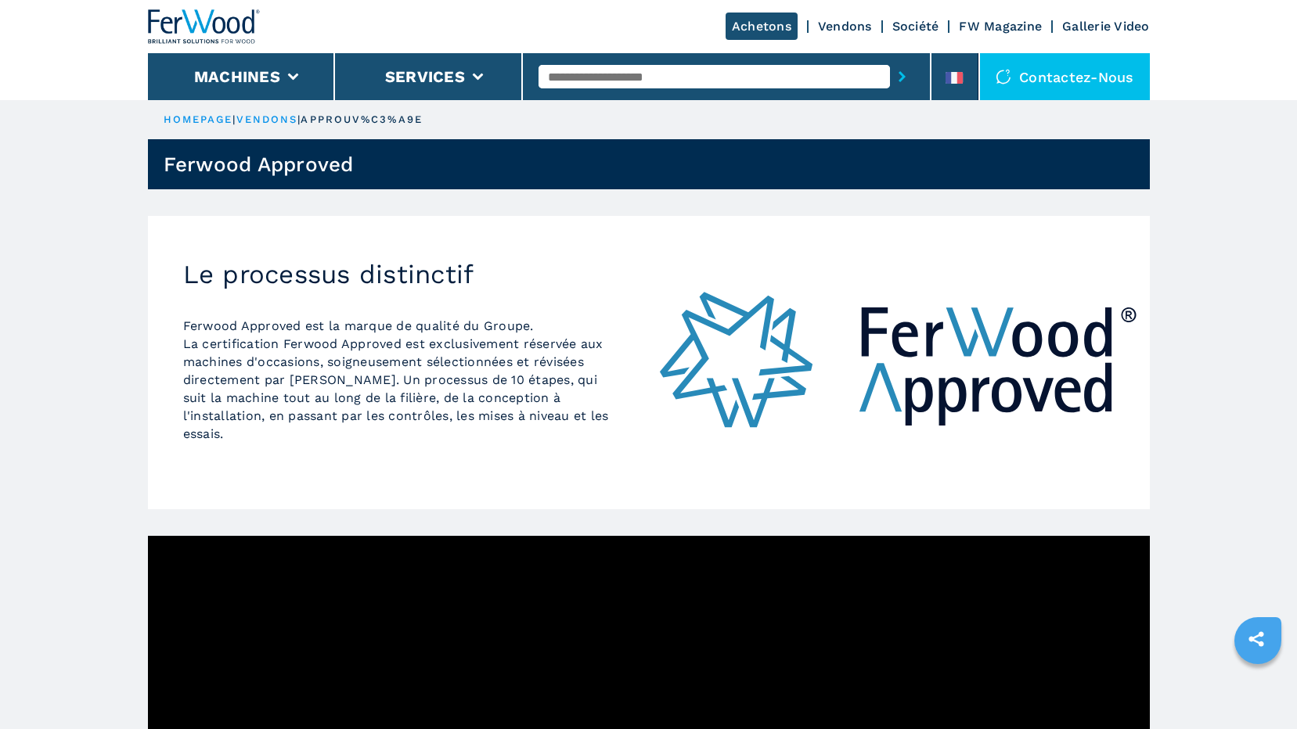
click at [909, 26] on link "Société" at bounding box center [915, 26] width 47 height 15
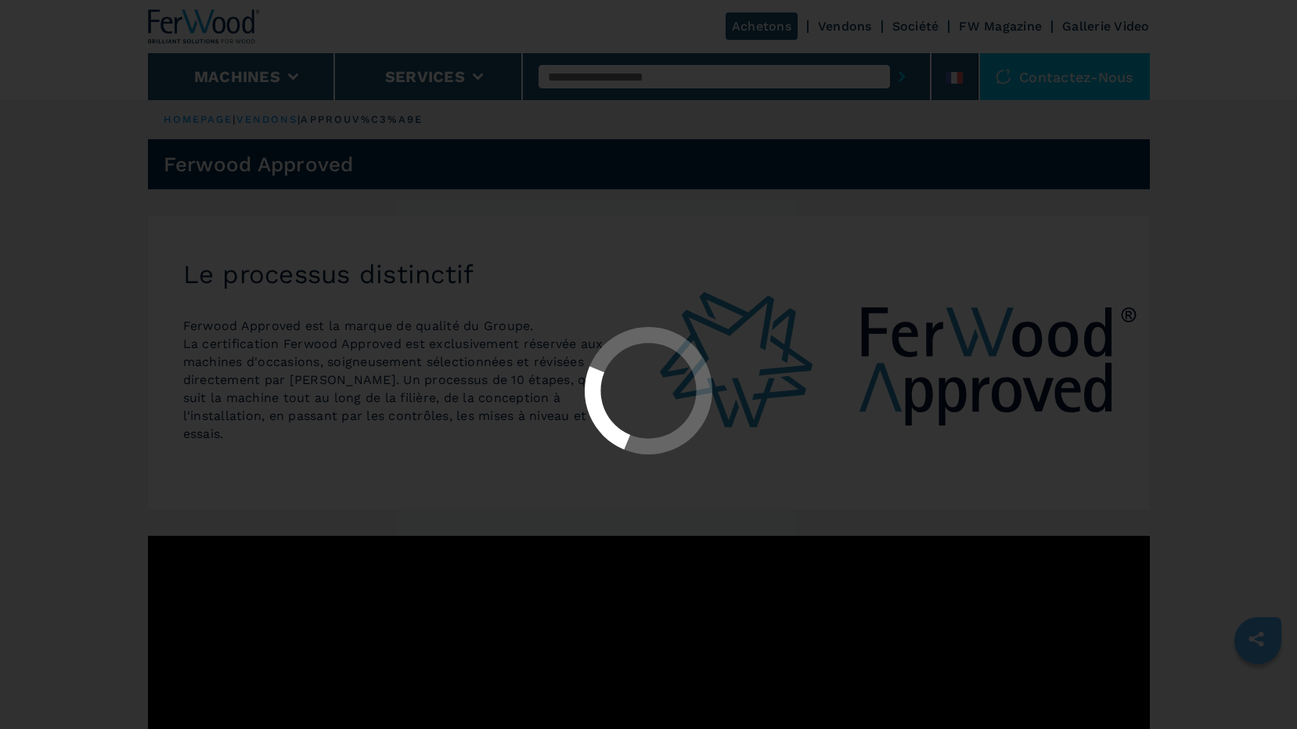
click at [910, 26] on div at bounding box center [648, 364] width 1297 height 729
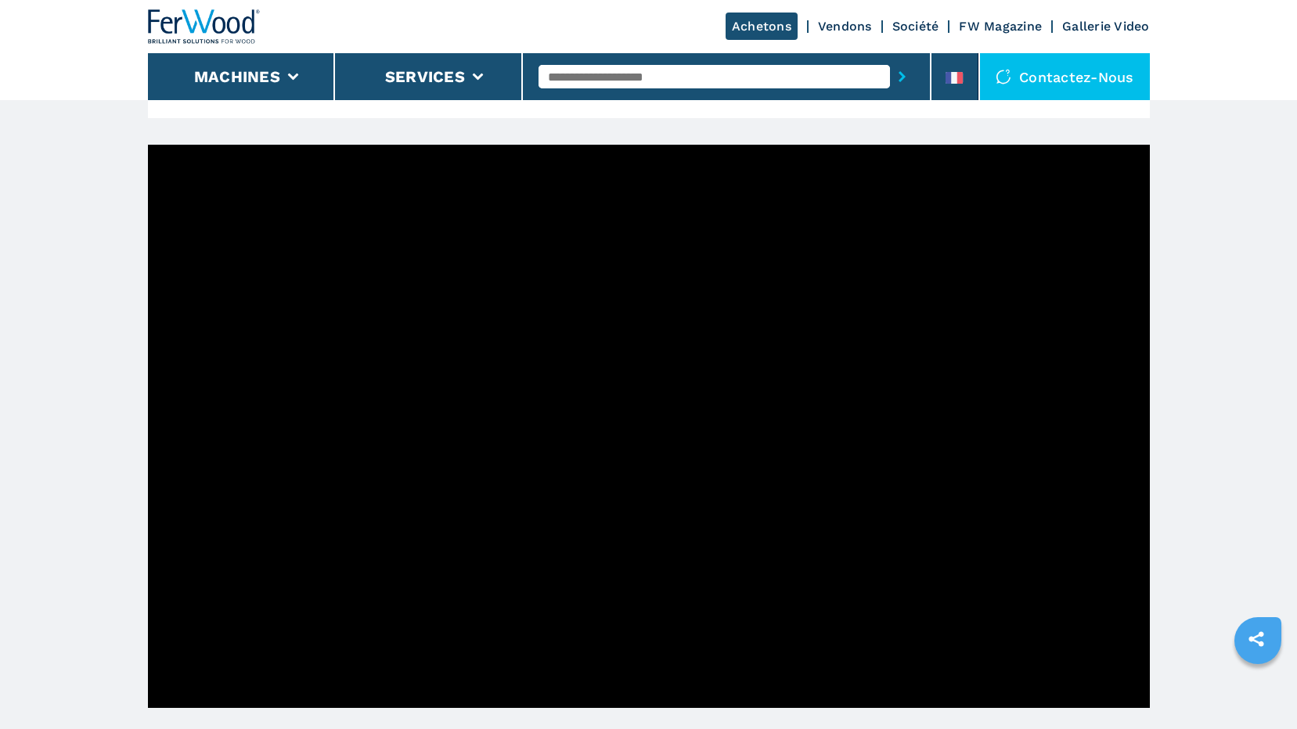
scroll to position [939, 0]
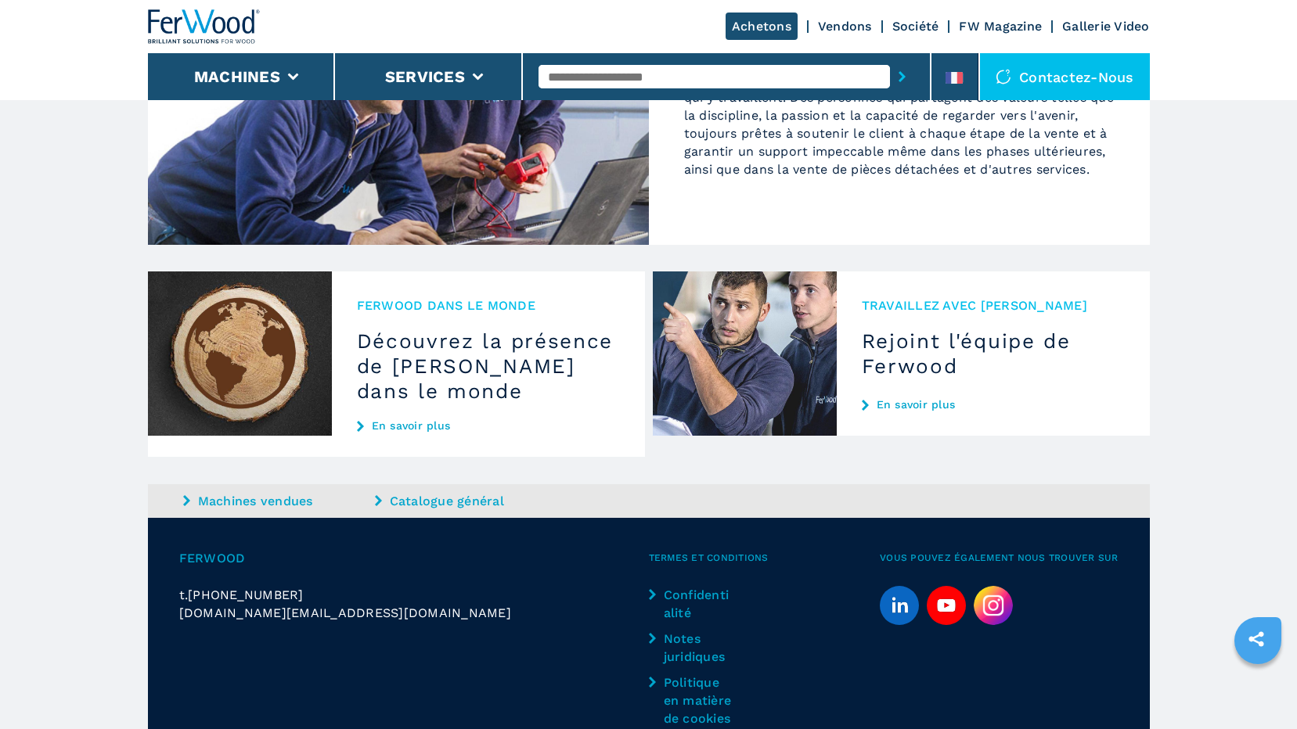
scroll to position [1654, 0]
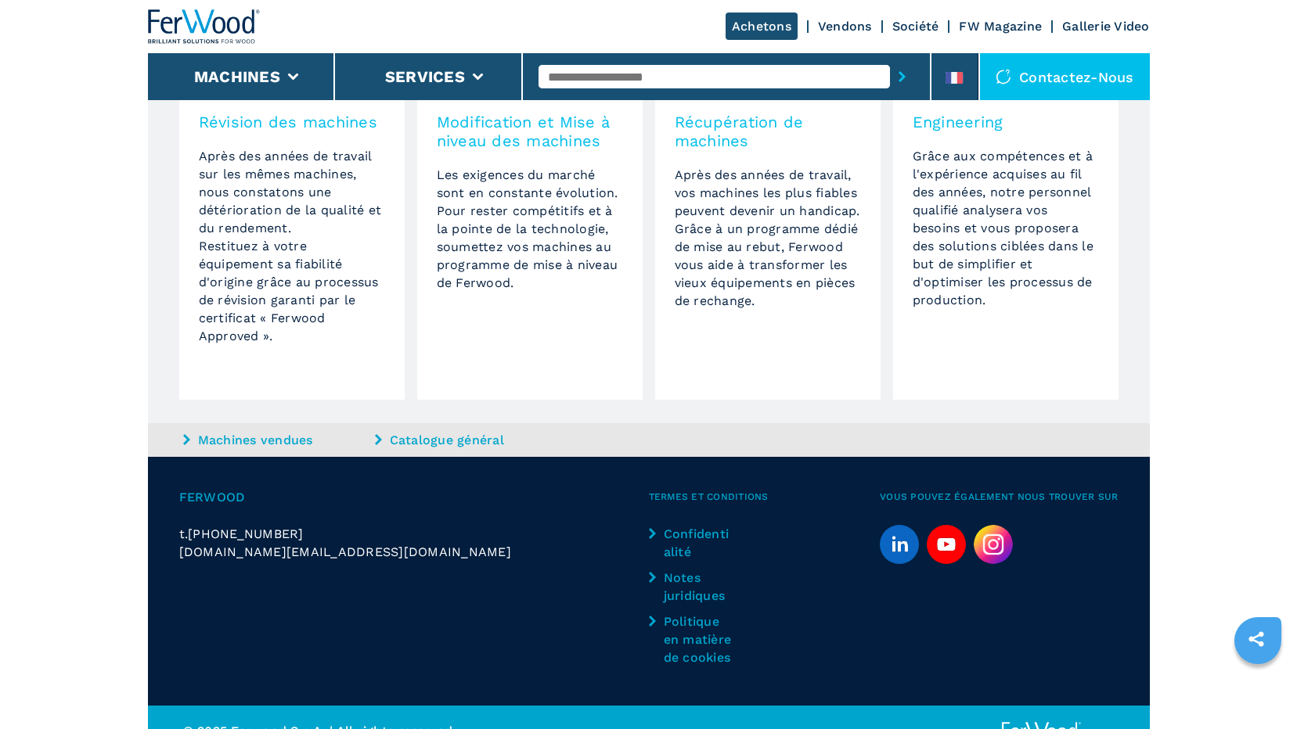
scroll to position [1229, 0]
